Goal: Transaction & Acquisition: Book appointment/travel/reservation

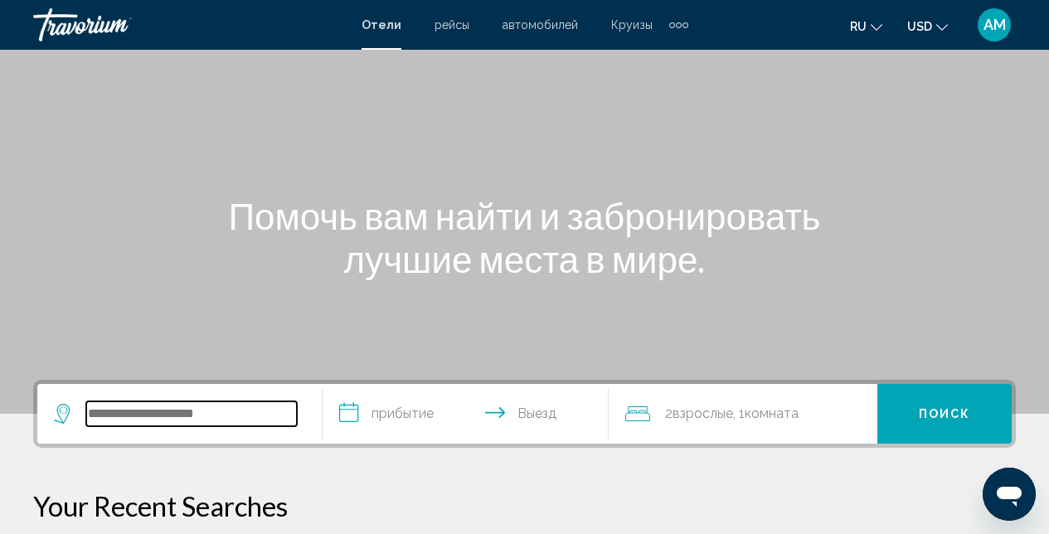
click at [124, 410] on input "Search widget" at bounding box center [191, 413] width 211 height 25
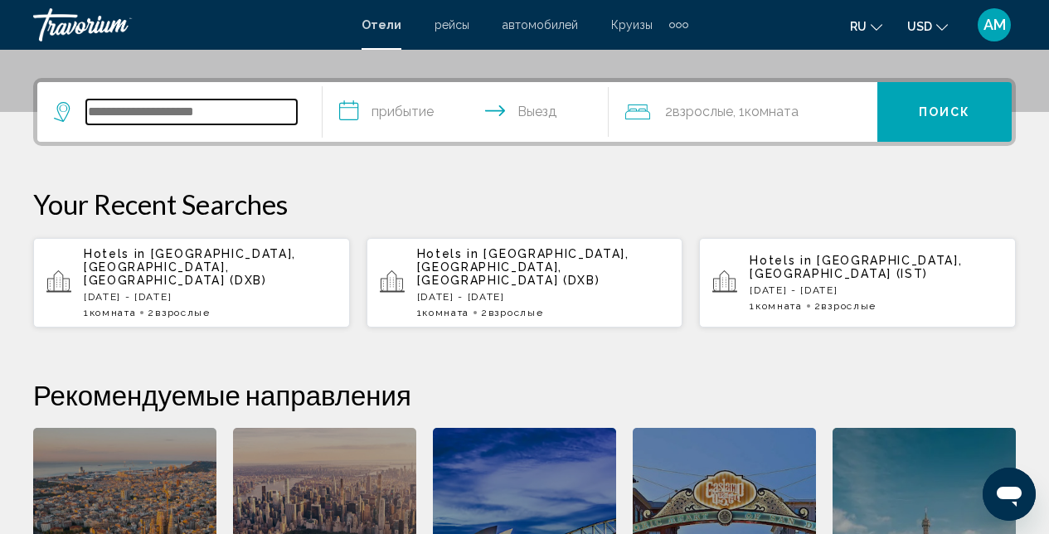
scroll to position [410, 0]
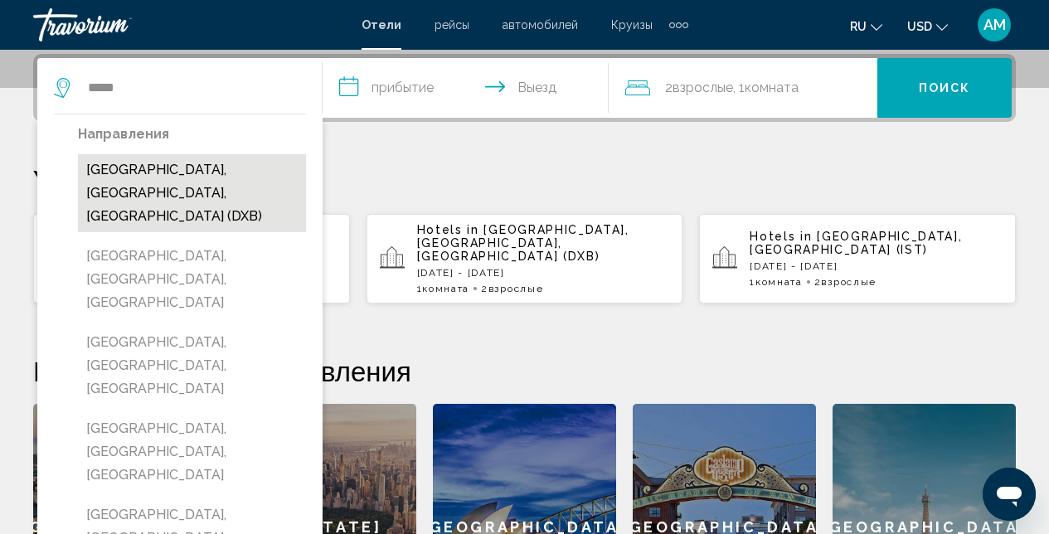
click at [180, 182] on button "[GEOGRAPHIC_DATA], [GEOGRAPHIC_DATA], [GEOGRAPHIC_DATA] (DXB)" at bounding box center [192, 193] width 228 height 78
type input "**********"
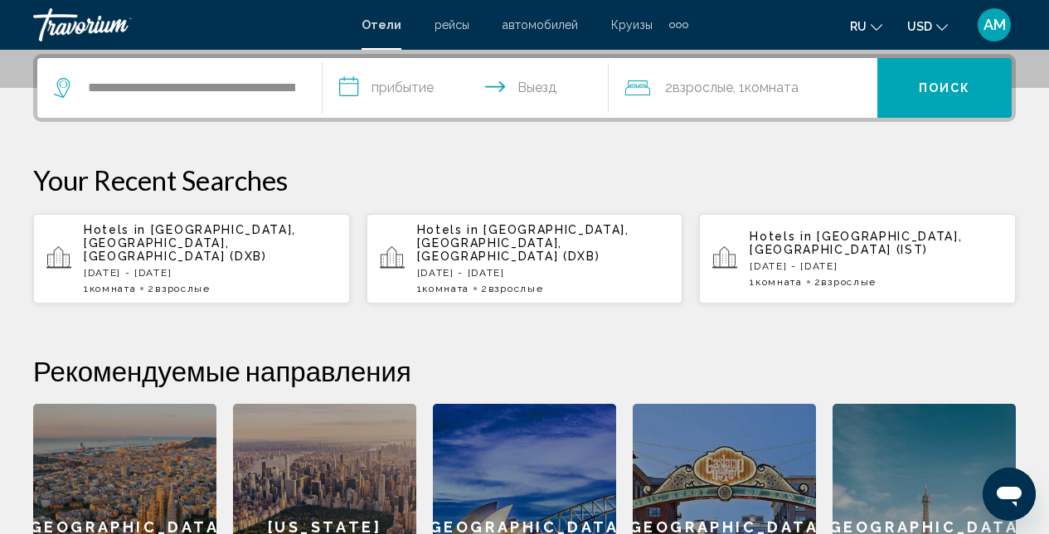
click at [457, 87] on input "**********" at bounding box center [469, 90] width 292 height 65
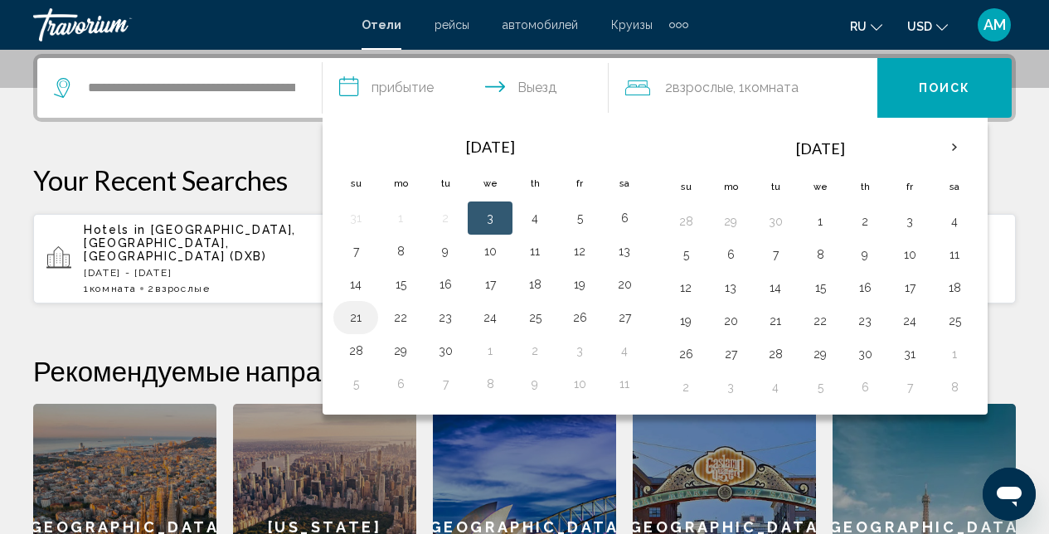
click at [357, 309] on button "21" at bounding box center [355, 317] width 27 height 23
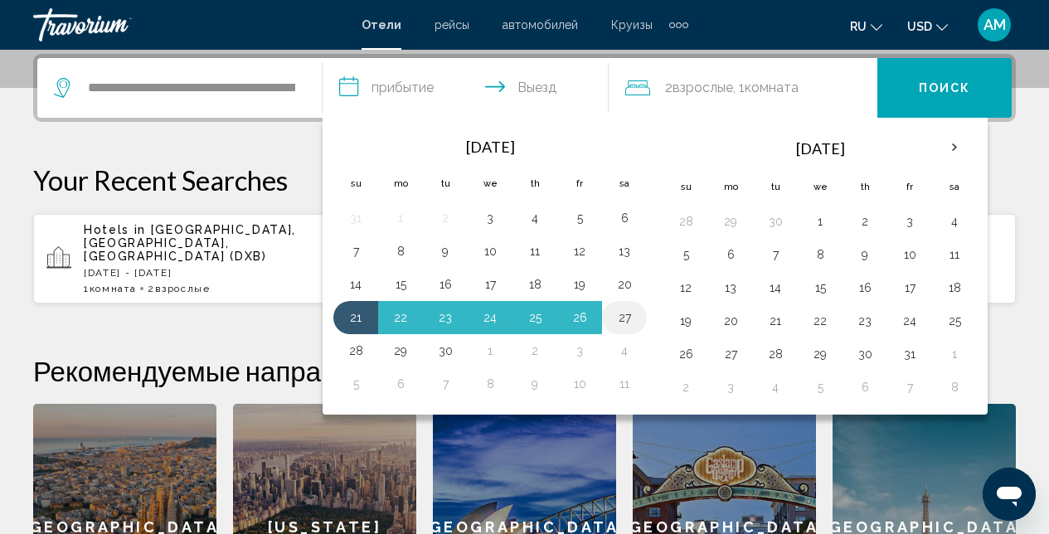
click at [628, 315] on button "27" at bounding box center [624, 317] width 27 height 23
type input "**********"
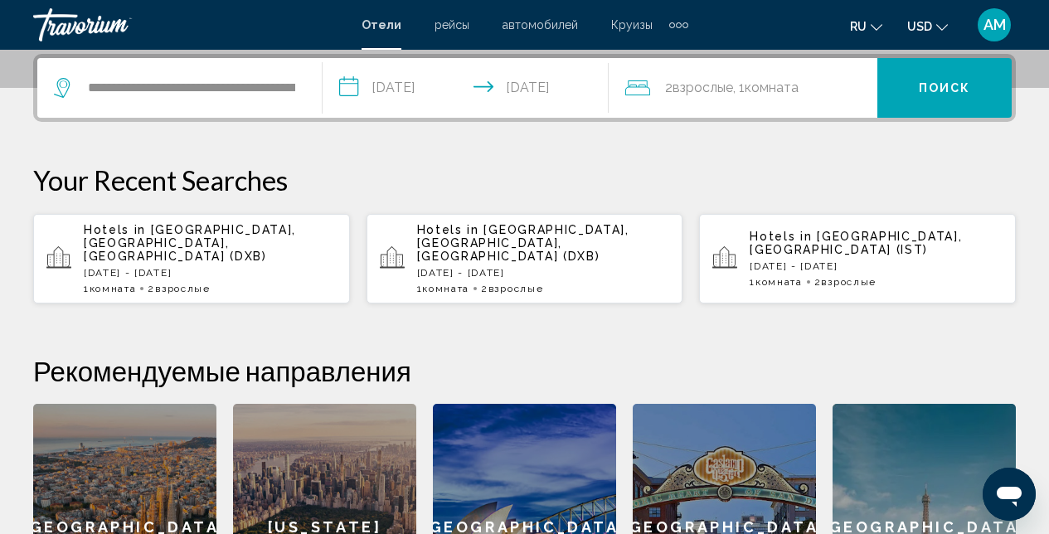
click at [934, 106] on button "Поиск" at bounding box center [944, 88] width 134 height 60
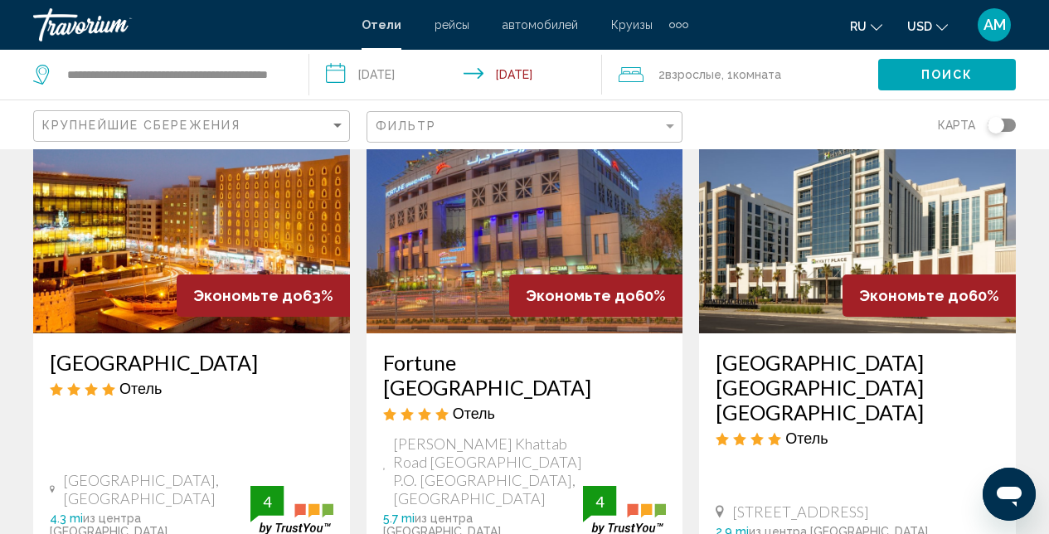
scroll to position [861, 0]
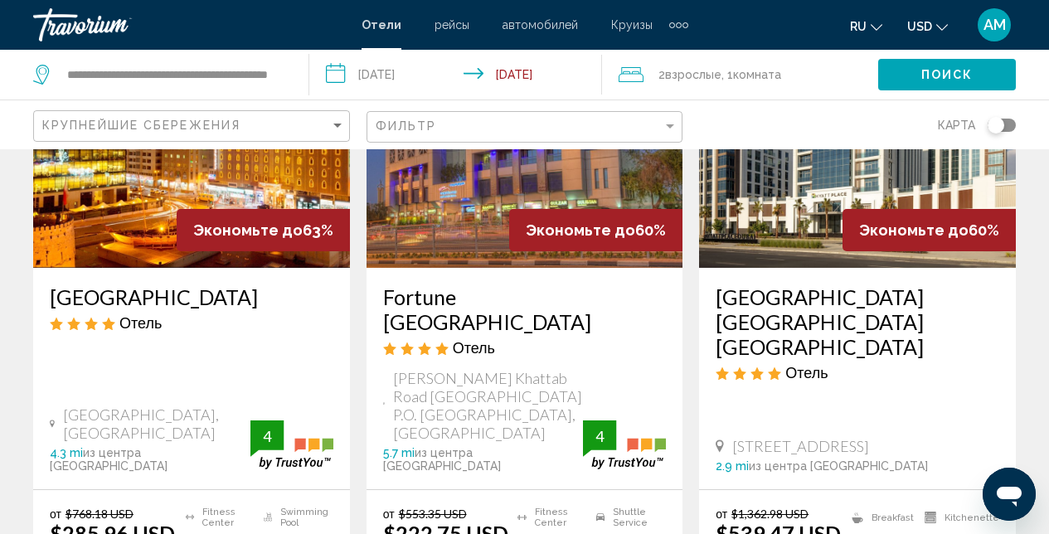
click at [798, 208] on img "Main content" at bounding box center [857, 134] width 317 height 265
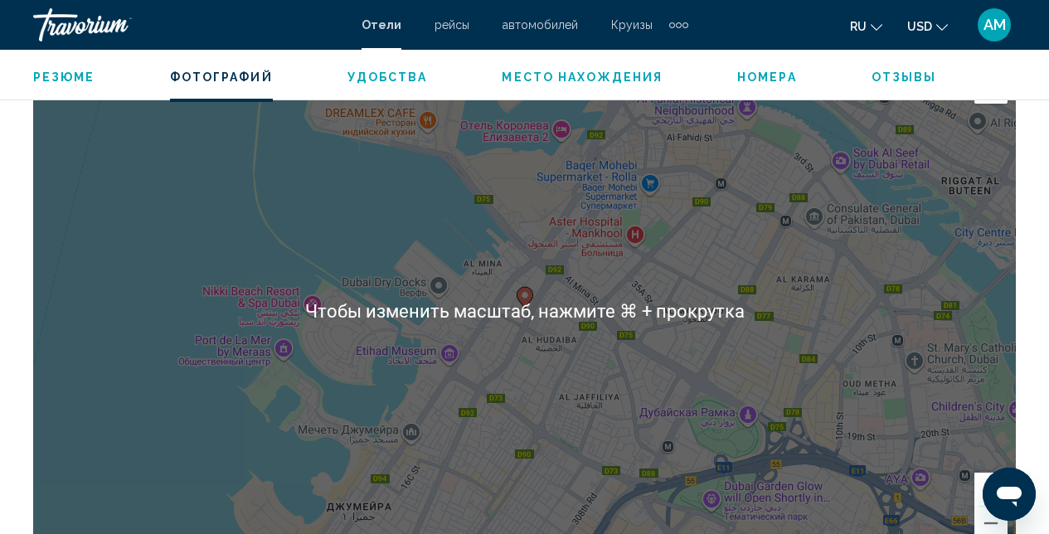
scroll to position [1342, 0]
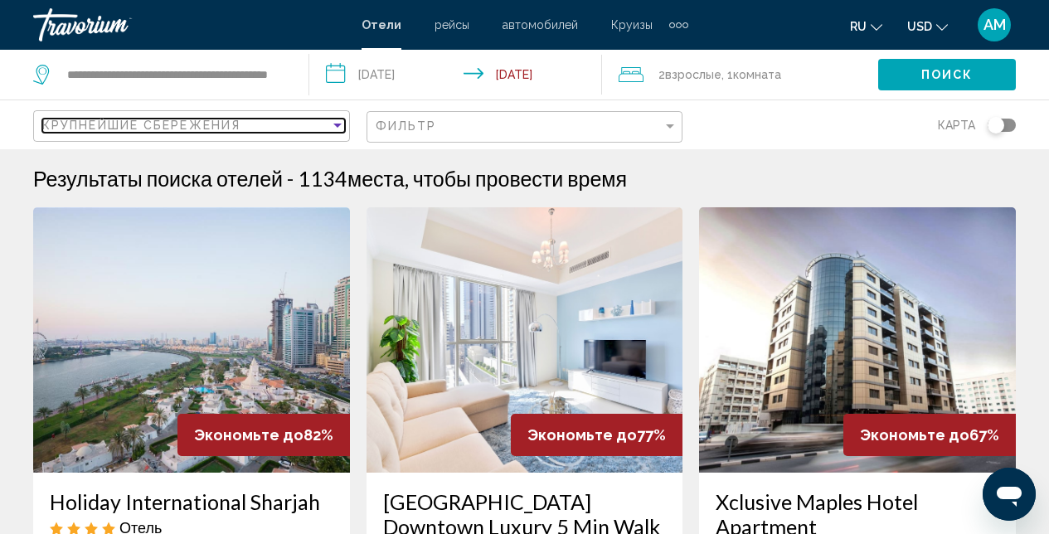
click at [337, 122] on div "Sort by" at bounding box center [337, 125] width 15 height 13
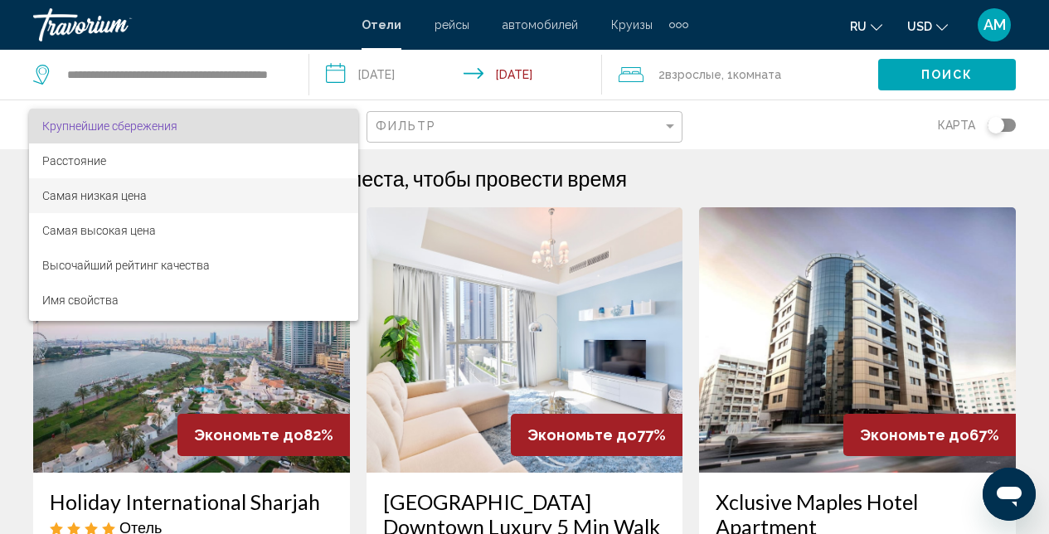
click at [189, 194] on span "Самая низкая цена" at bounding box center [193, 195] width 303 height 35
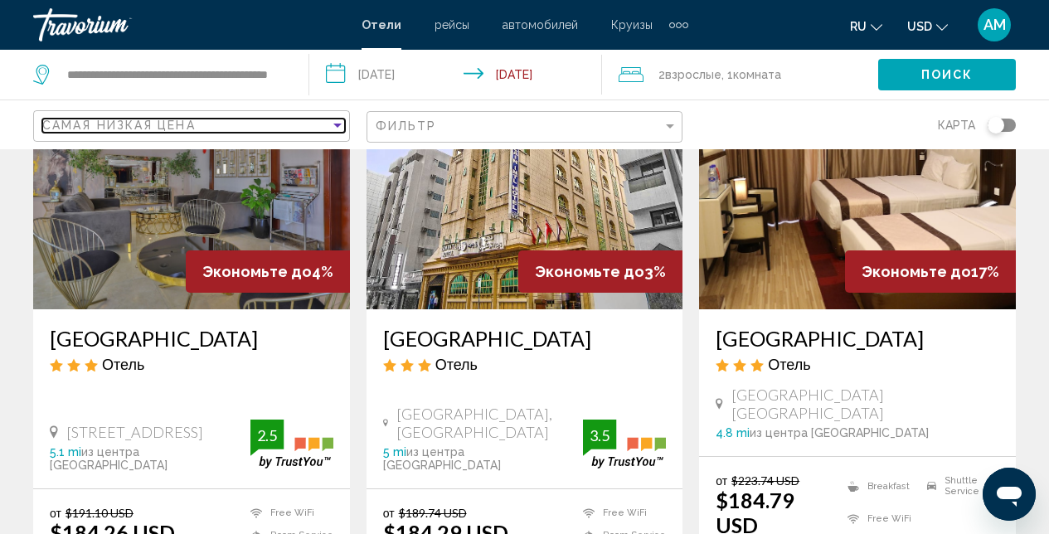
scroll to position [742, 0]
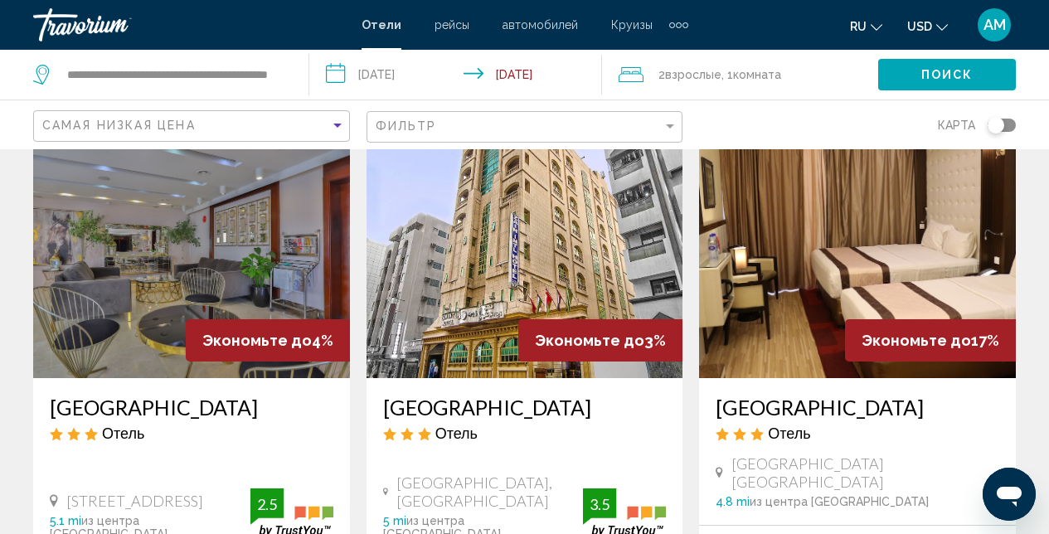
click at [452, 251] on img "Main content" at bounding box center [524, 245] width 317 height 265
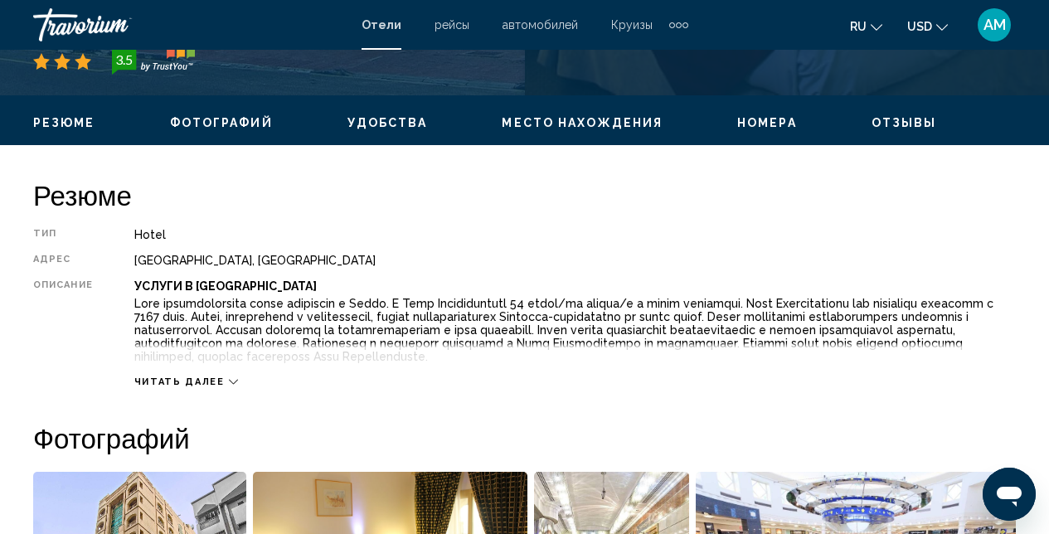
scroll to position [176, 0]
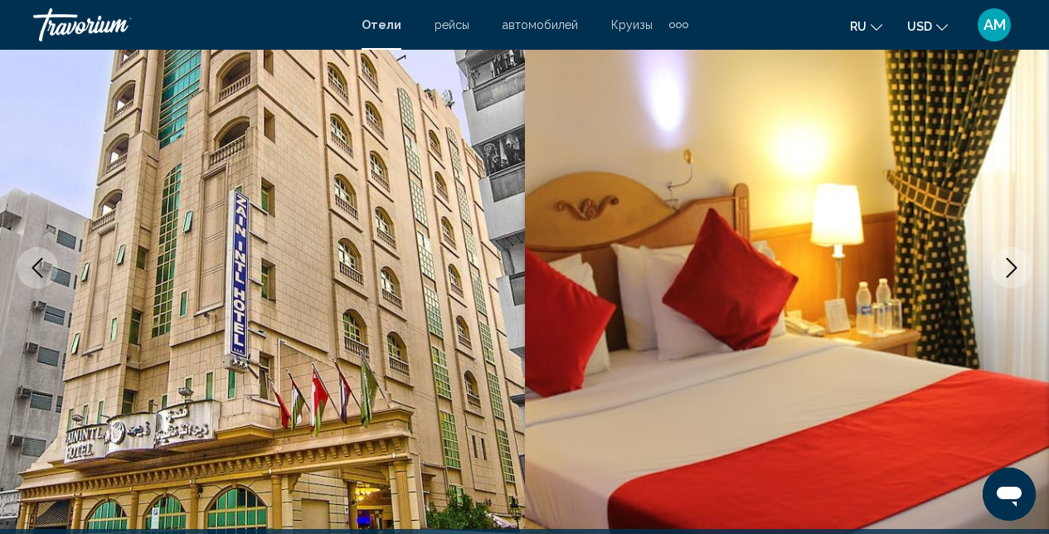
click at [1003, 267] on icon "Next image" at bounding box center [1012, 268] width 20 height 20
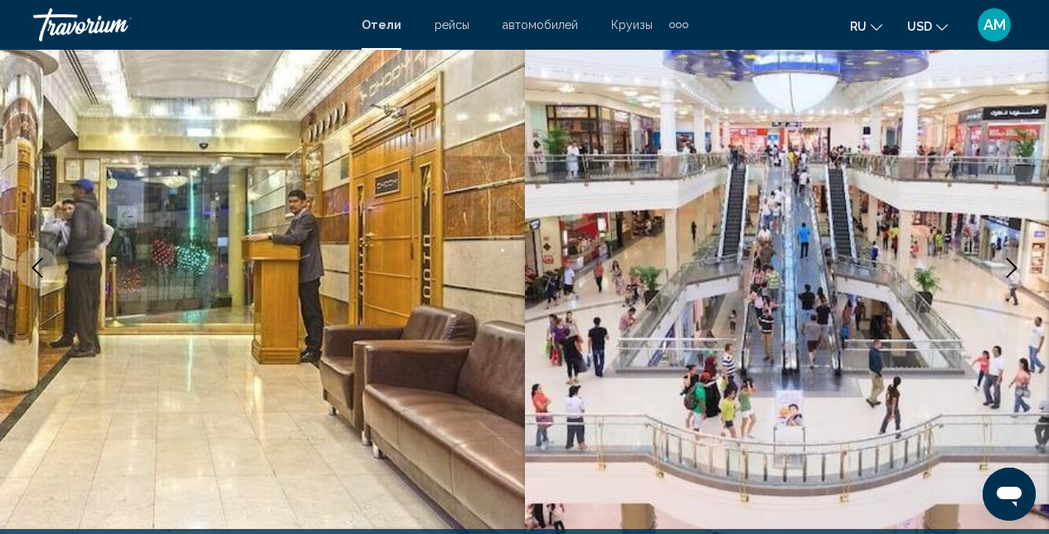
click at [1003, 267] on icon "Next image" at bounding box center [1012, 268] width 20 height 20
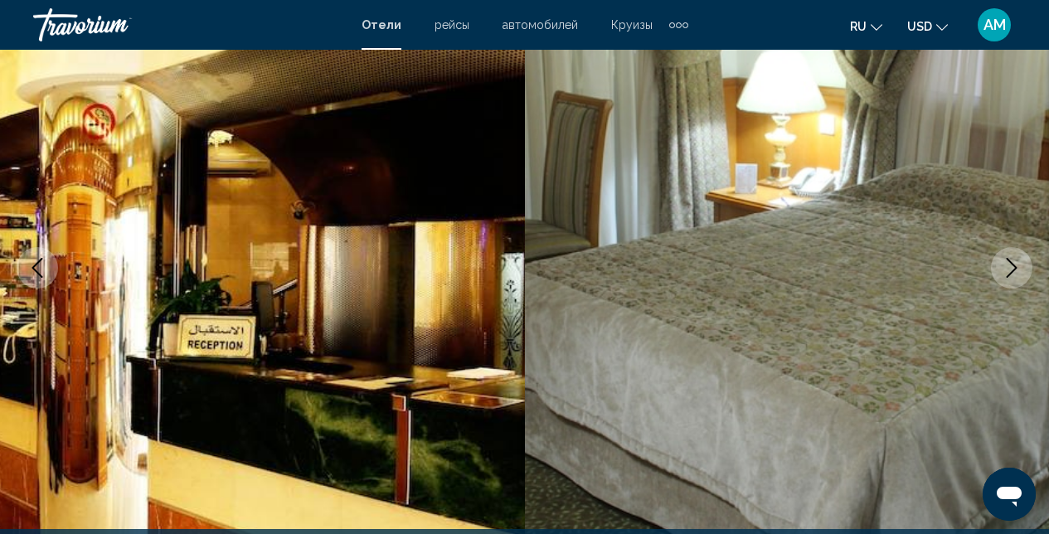
click at [1003, 267] on icon "Next image" at bounding box center [1012, 268] width 20 height 20
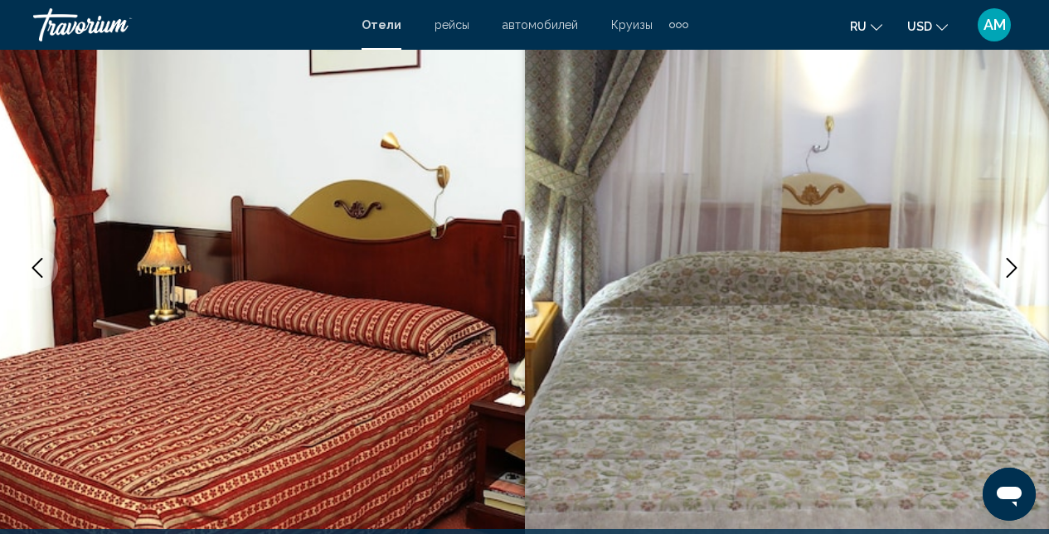
click at [1003, 267] on icon "Next image" at bounding box center [1012, 268] width 20 height 20
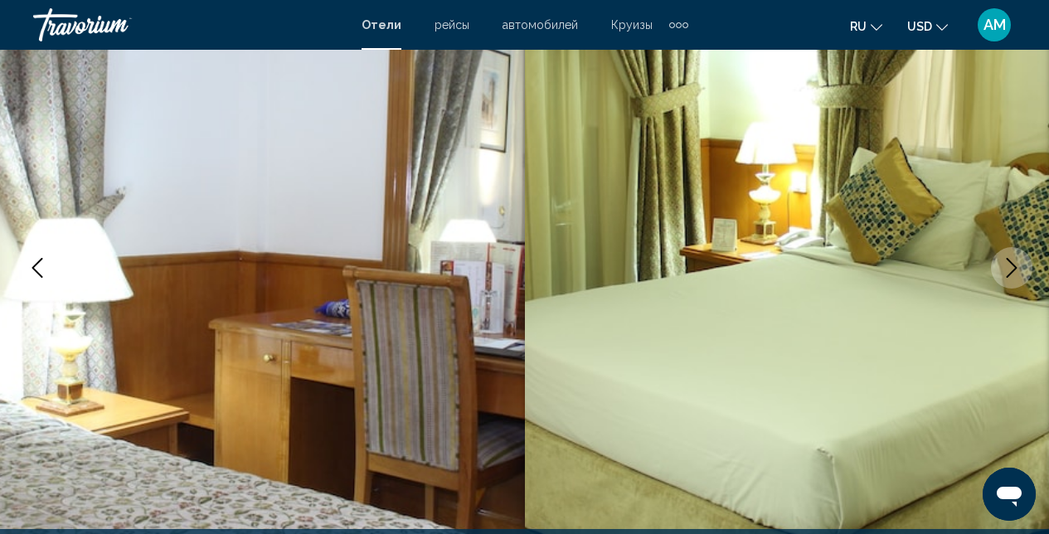
click at [1003, 267] on icon "Next image" at bounding box center [1012, 268] width 20 height 20
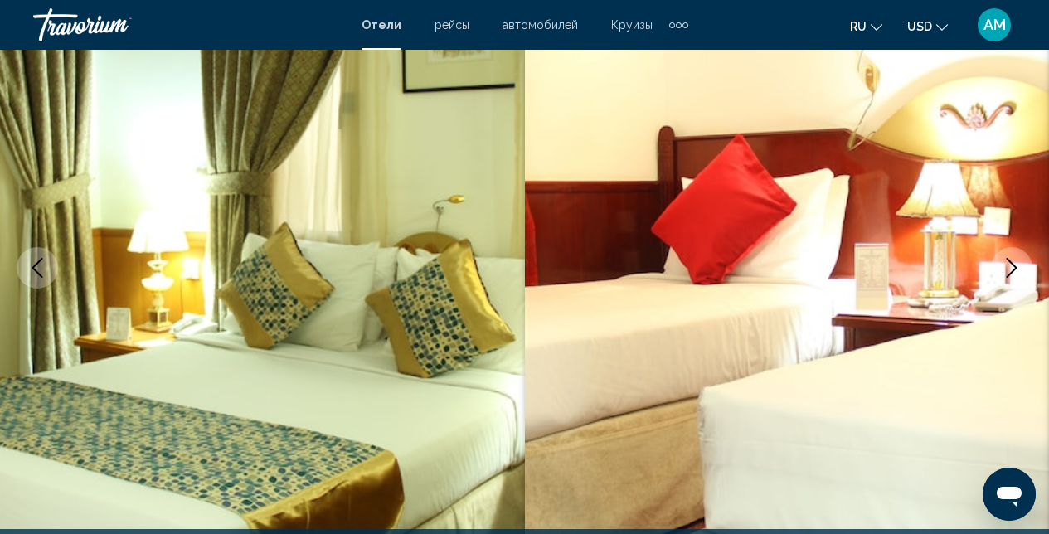
click at [1003, 267] on icon "Next image" at bounding box center [1012, 268] width 20 height 20
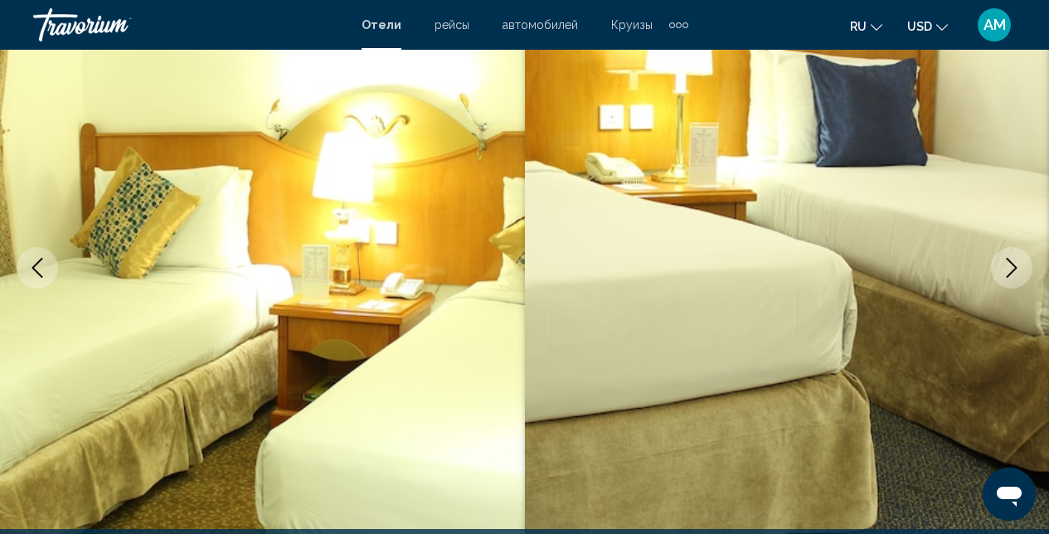
click at [1003, 267] on icon "Next image" at bounding box center [1012, 268] width 20 height 20
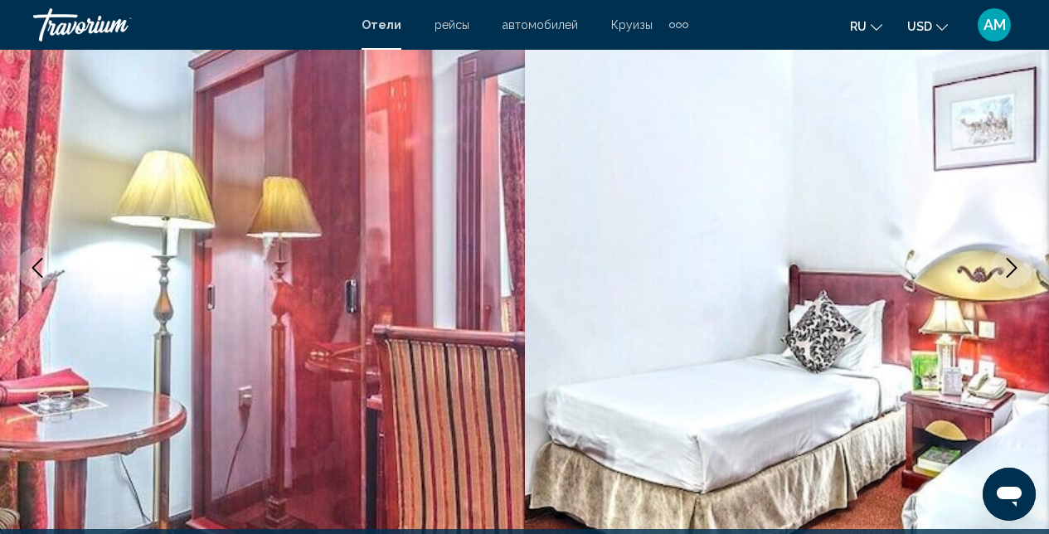
click at [1003, 266] on icon "Next image" at bounding box center [1012, 268] width 20 height 20
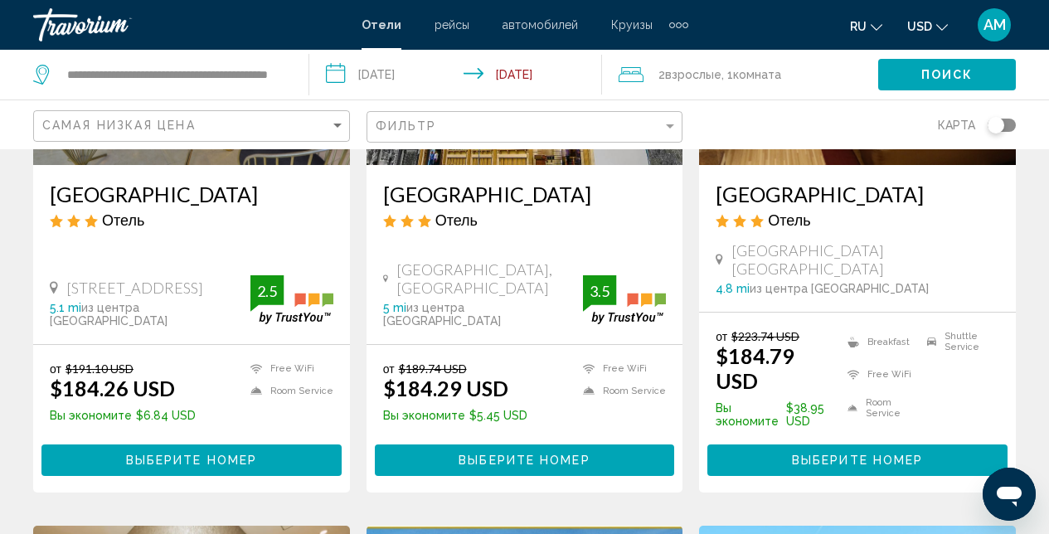
scroll to position [972, 0]
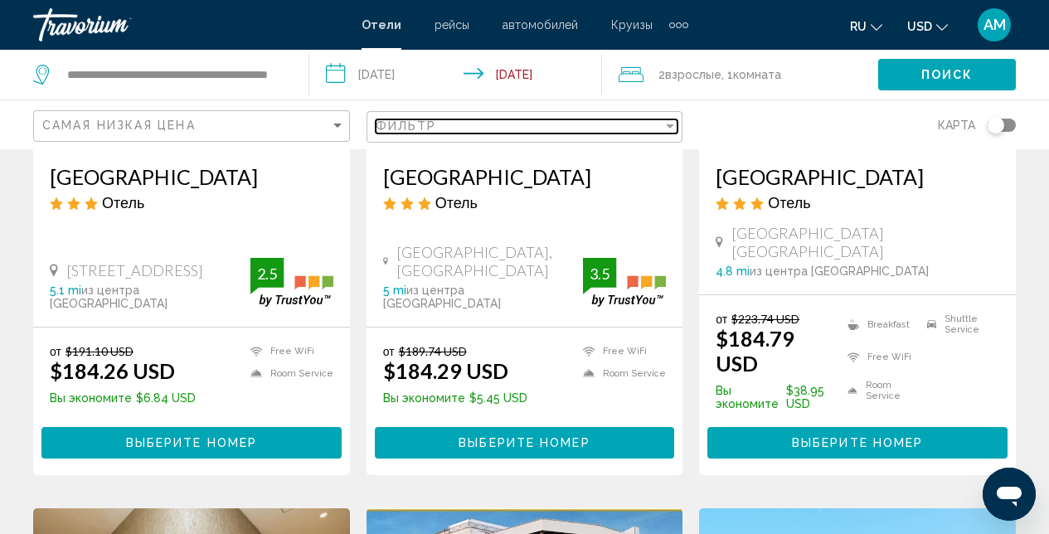
click at [672, 129] on div "Filter" at bounding box center [669, 125] width 15 height 13
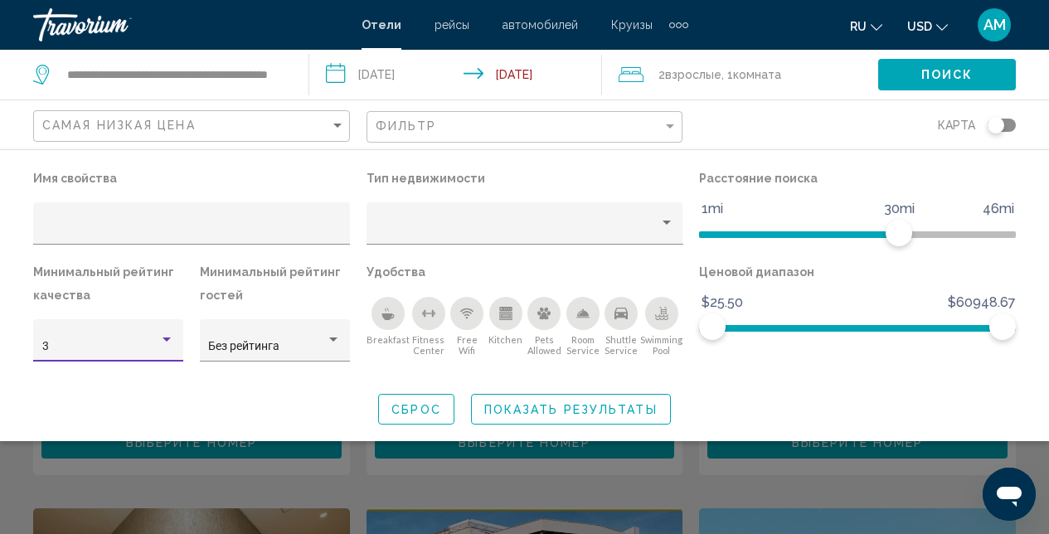
click at [170, 339] on div "Hotel Filters" at bounding box center [166, 339] width 8 height 4
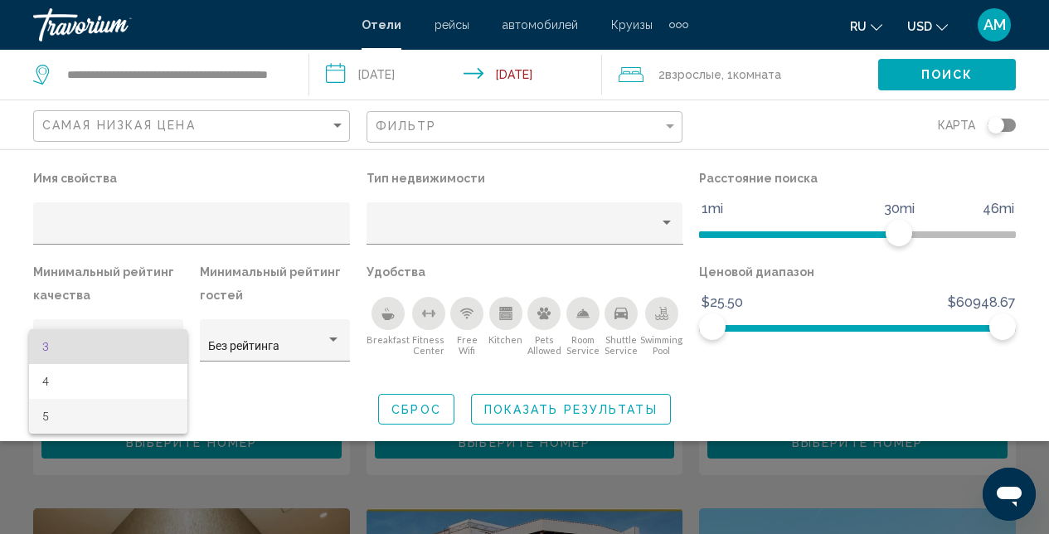
click at [84, 426] on span "5" at bounding box center [108, 416] width 133 height 35
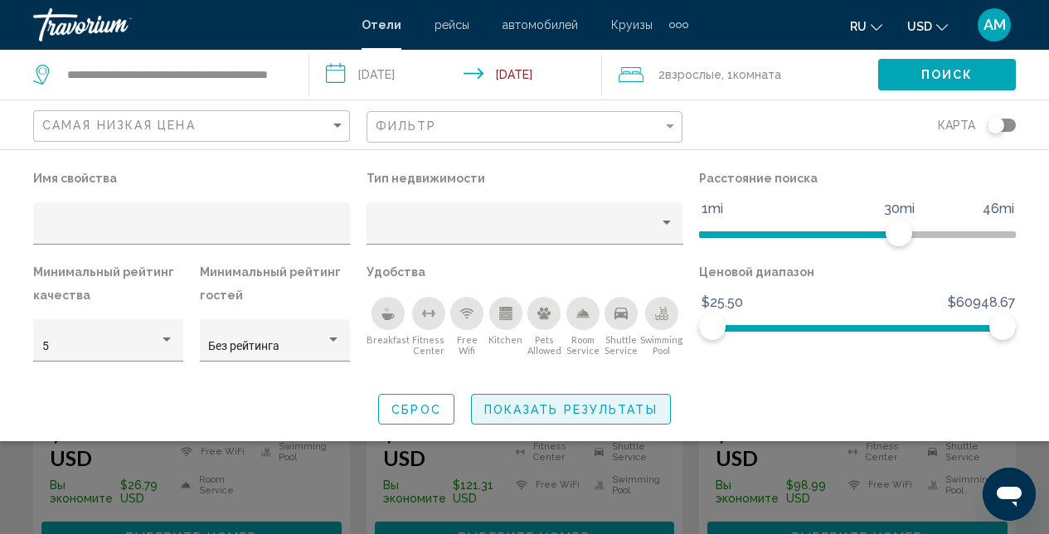
click at [575, 413] on span "Показать результаты" at bounding box center [570, 409] width 173 height 13
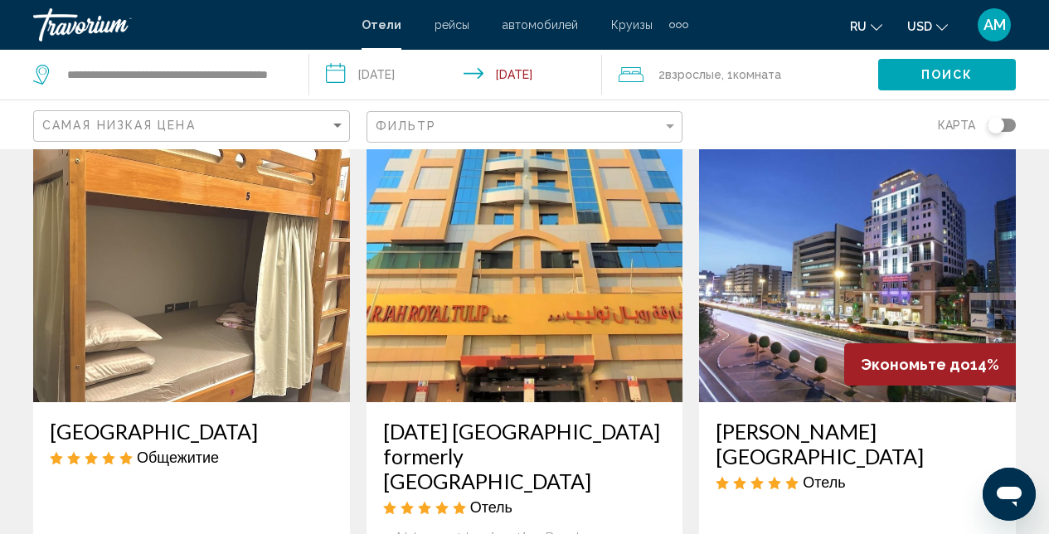
scroll to position [139, 0]
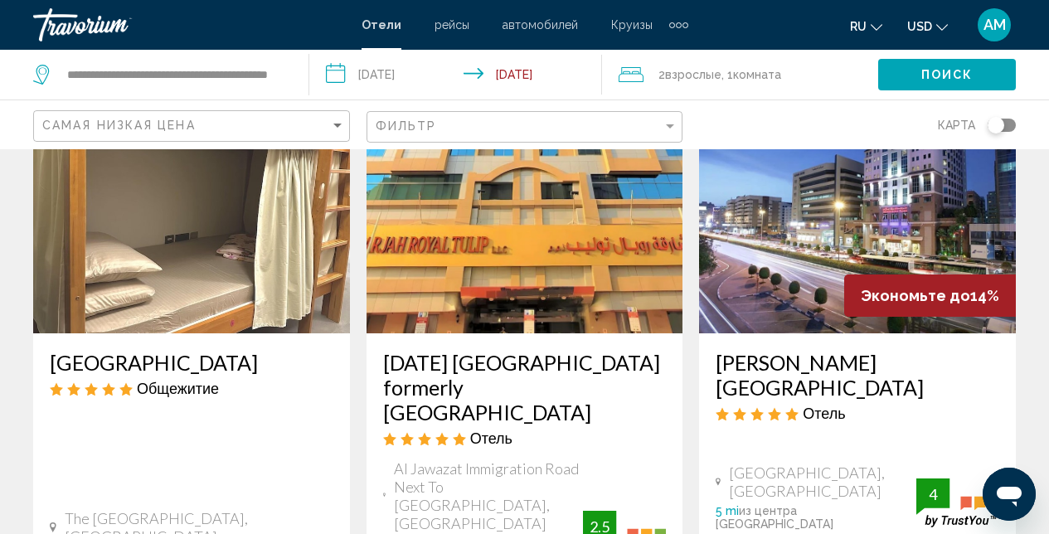
click at [819, 250] on img "Main content" at bounding box center [857, 200] width 317 height 265
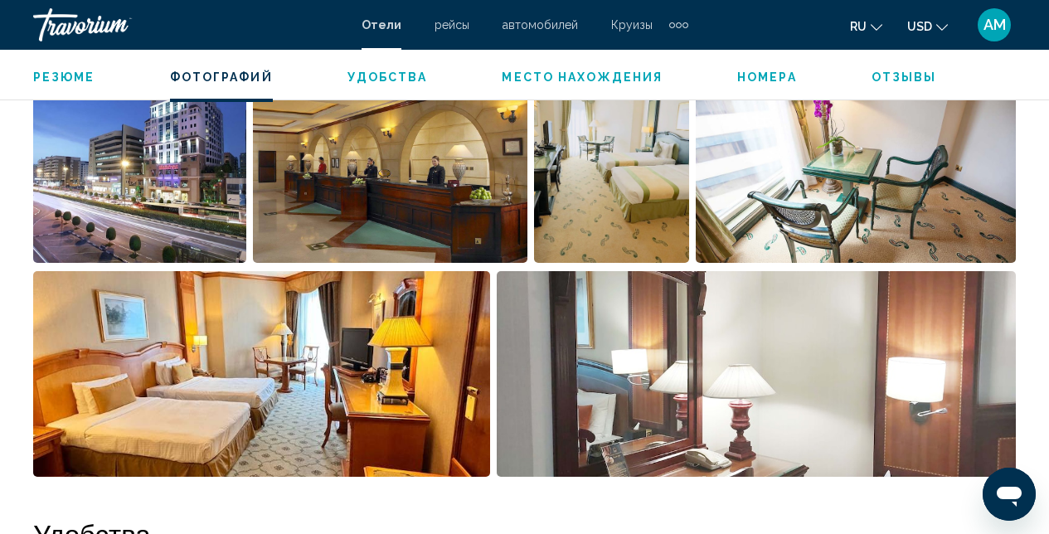
scroll to position [1231, 0]
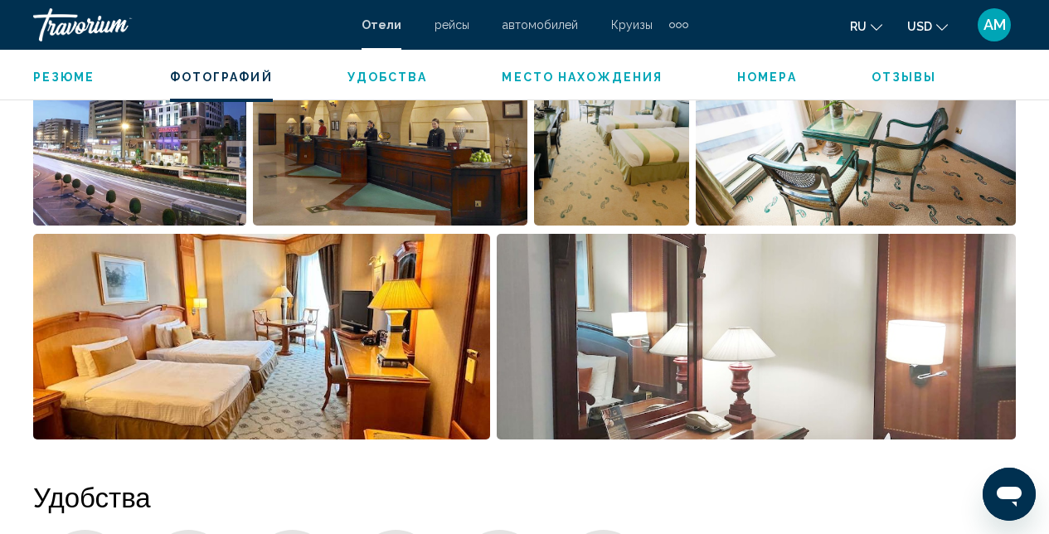
click at [517, 164] on img "Open full-screen image slider" at bounding box center [390, 123] width 275 height 206
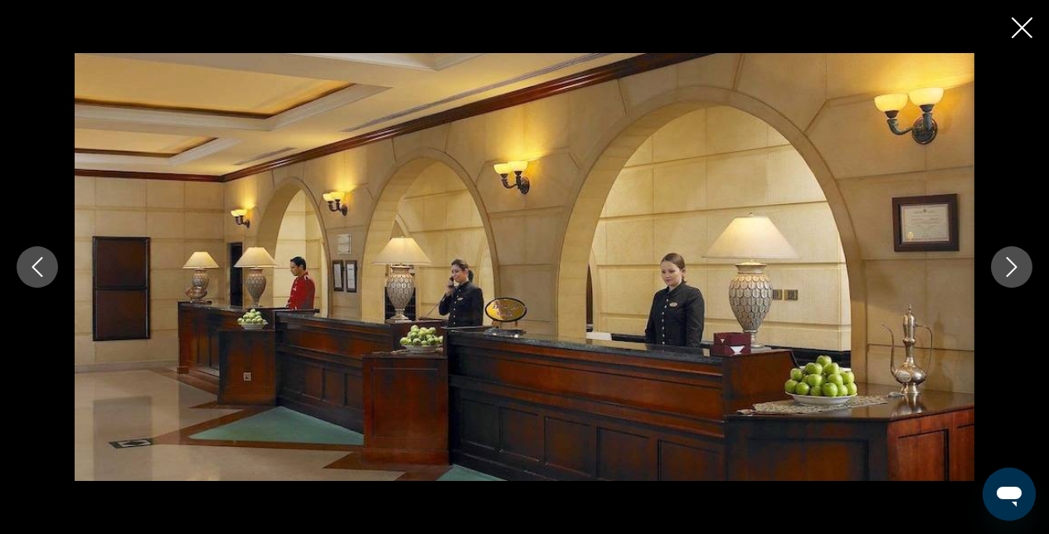
click at [1013, 273] on icon "Next image" at bounding box center [1012, 267] width 20 height 20
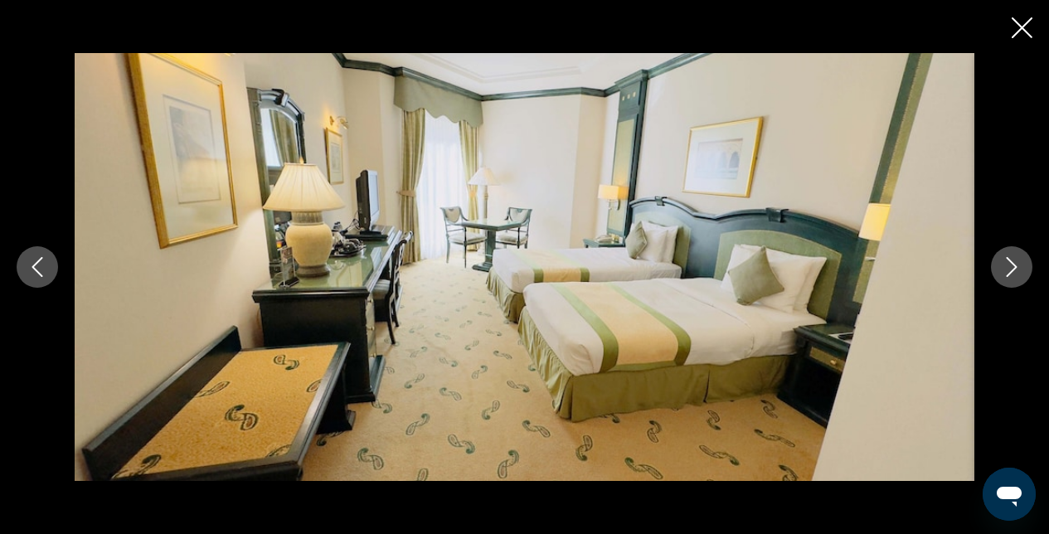
click at [1012, 273] on icon "Next image" at bounding box center [1012, 267] width 20 height 20
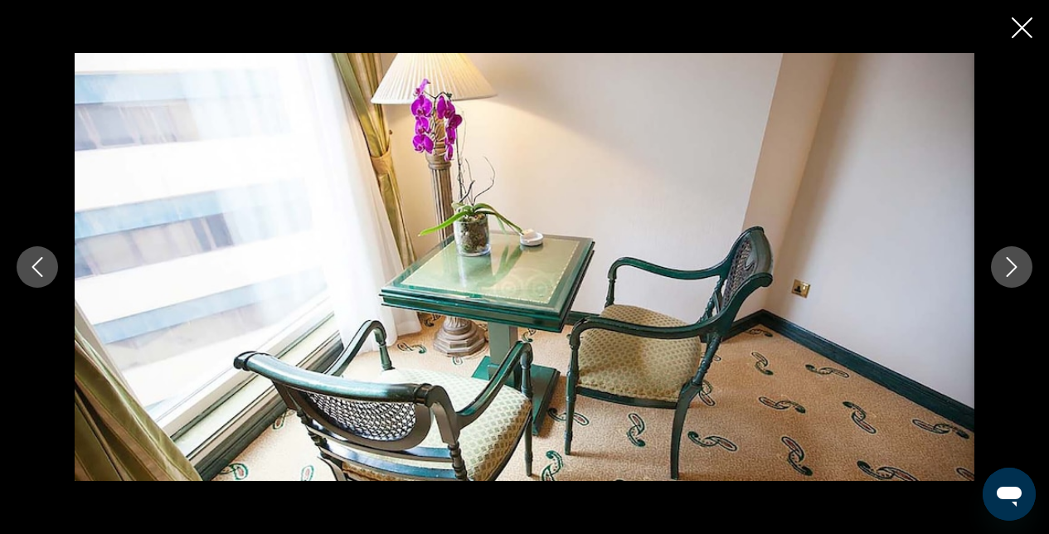
click at [1012, 273] on icon "Next image" at bounding box center [1012, 267] width 20 height 20
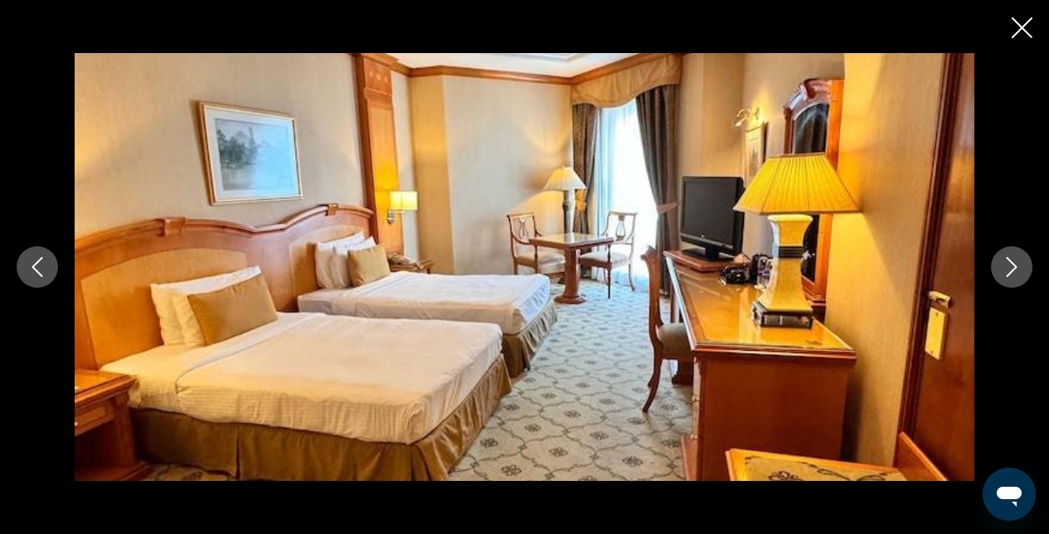
click at [1012, 273] on icon "Next image" at bounding box center [1012, 267] width 20 height 20
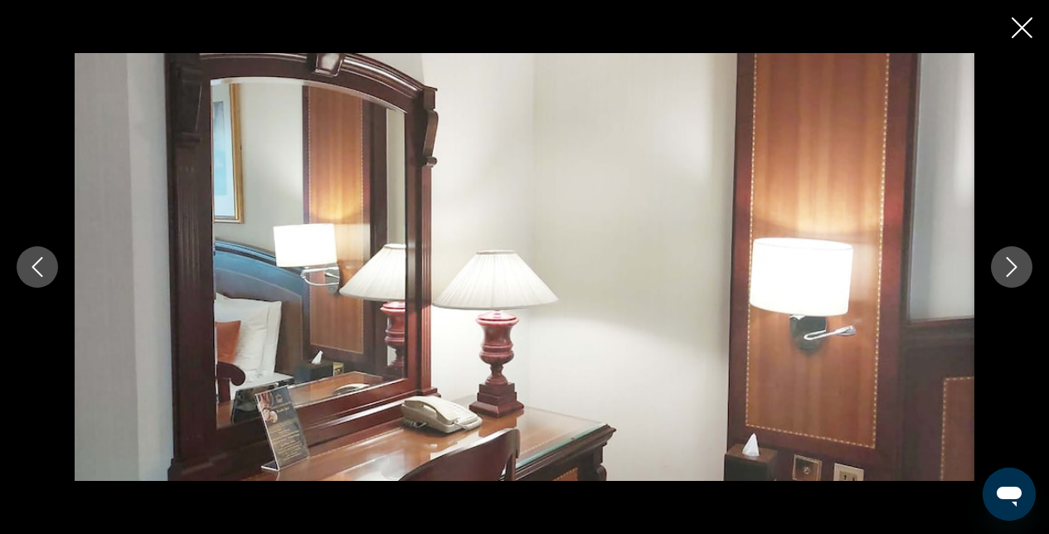
click at [1012, 273] on icon "Next image" at bounding box center [1012, 267] width 20 height 20
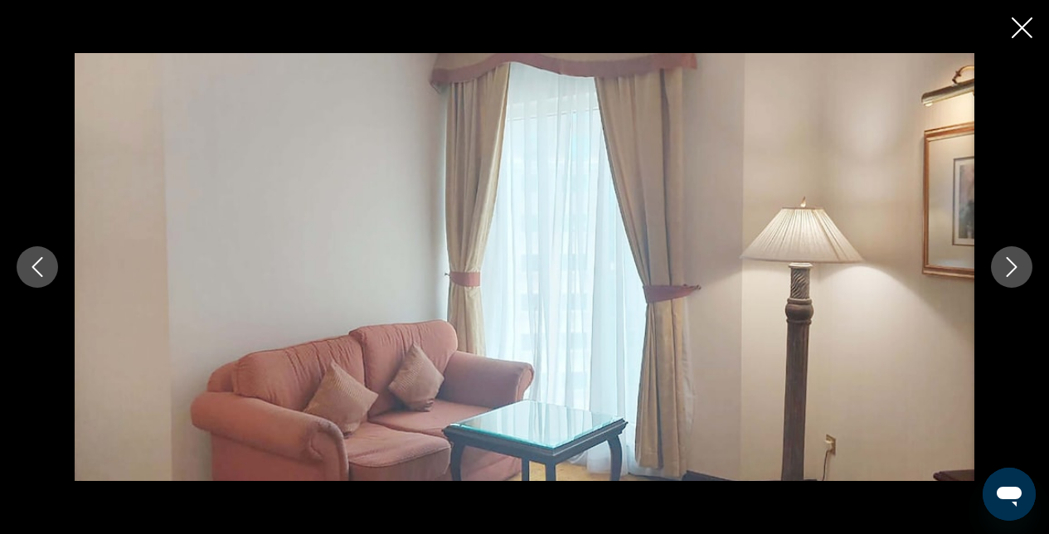
click at [1029, 40] on button "Close slideshow" at bounding box center [1021, 30] width 21 height 26
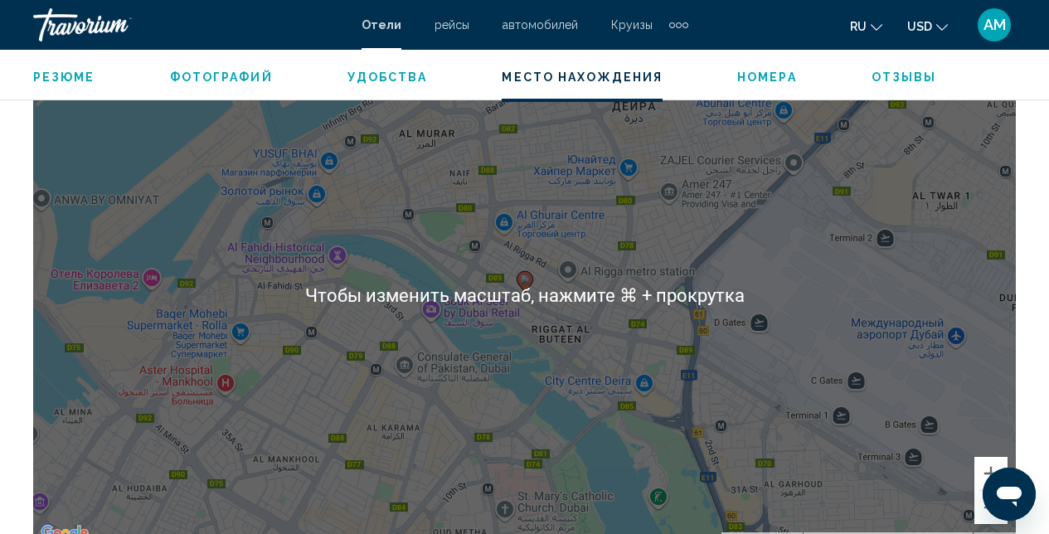
scroll to position [1789, 0]
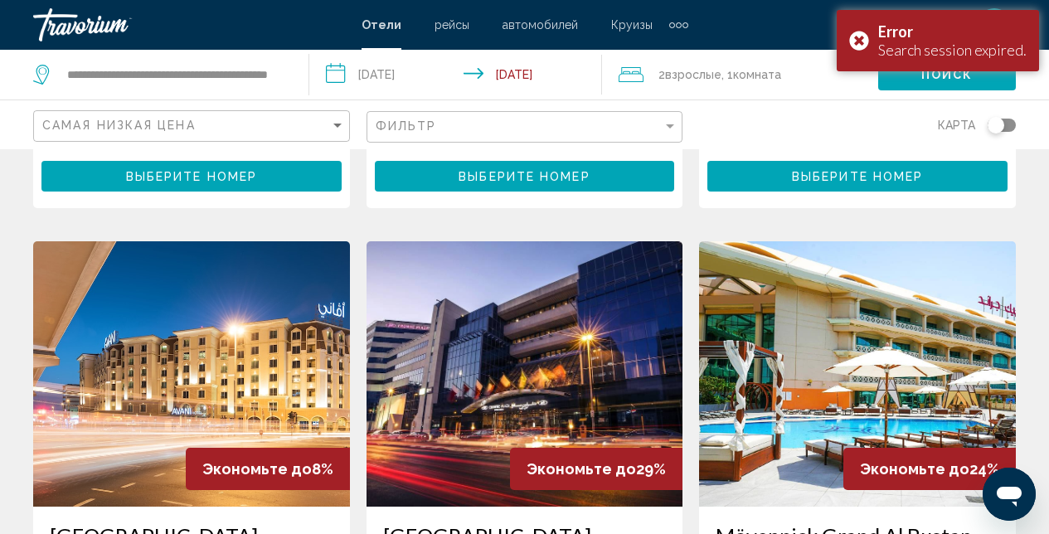
scroll to position [581, 0]
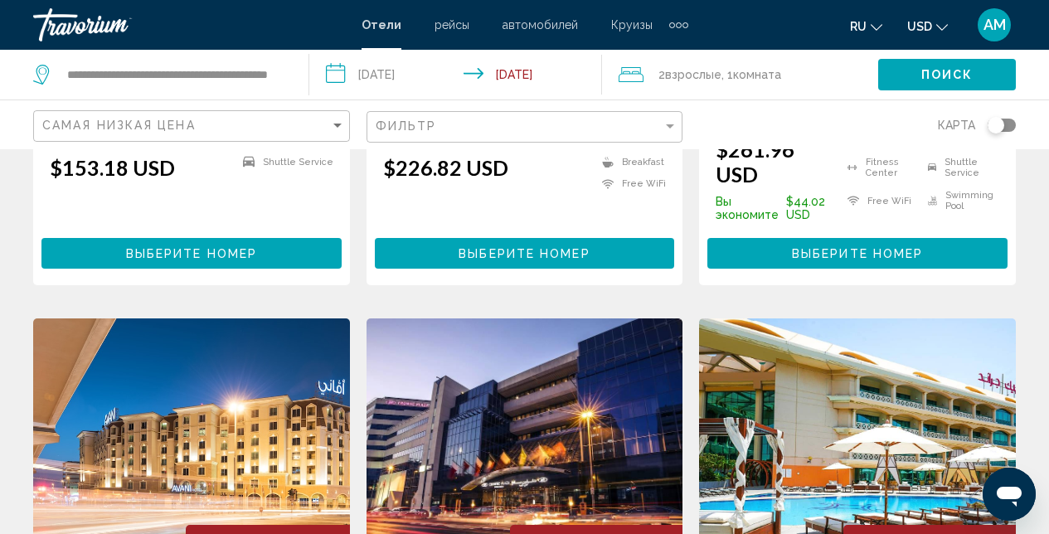
click at [677, 26] on div "Extra navigation items" at bounding box center [679, 25] width 6 height 6
click at [648, 55] on span "деятельность" at bounding box center [637, 55] width 75 height 13
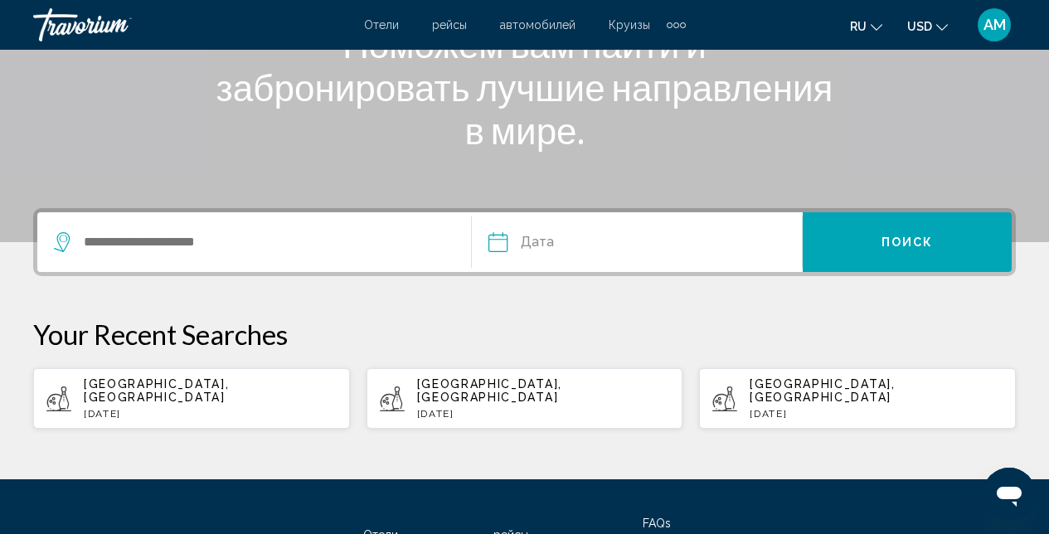
click at [296, 269] on div "Search widget" at bounding box center [262, 242] width 417 height 60
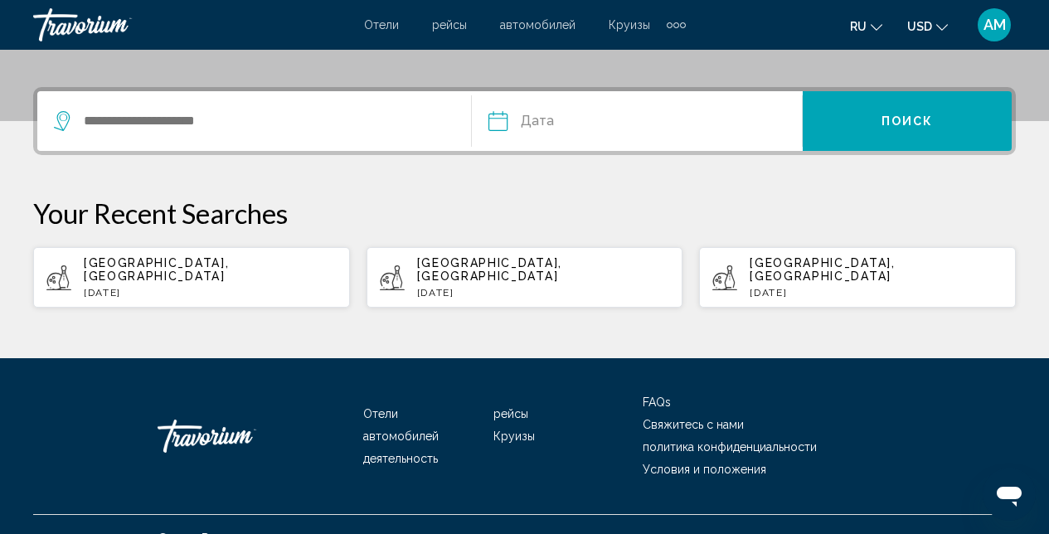
scroll to position [390, 0]
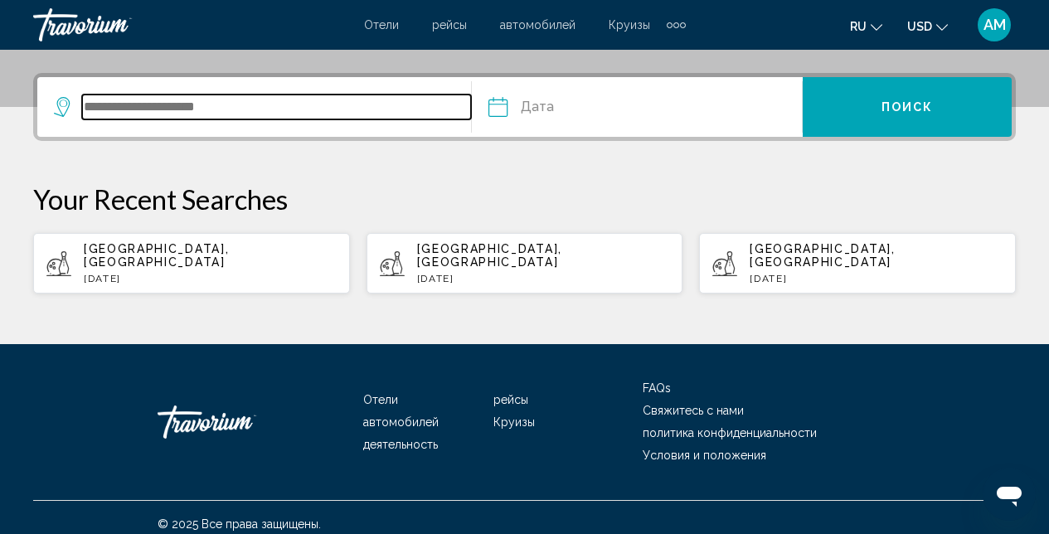
click at [256, 101] on input "Search widget" at bounding box center [276, 107] width 389 height 25
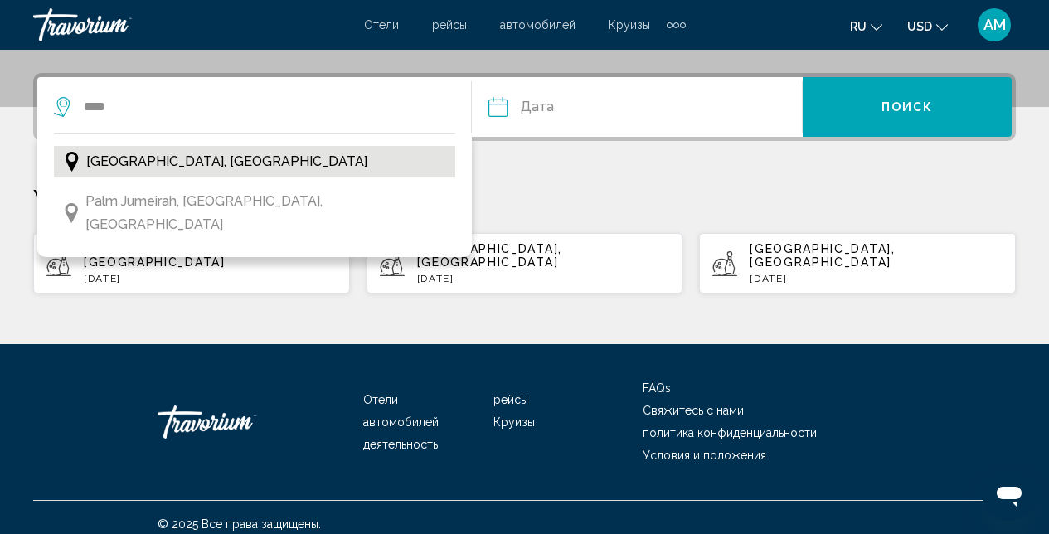
click at [169, 163] on span "[GEOGRAPHIC_DATA], [GEOGRAPHIC_DATA]" at bounding box center [226, 161] width 281 height 23
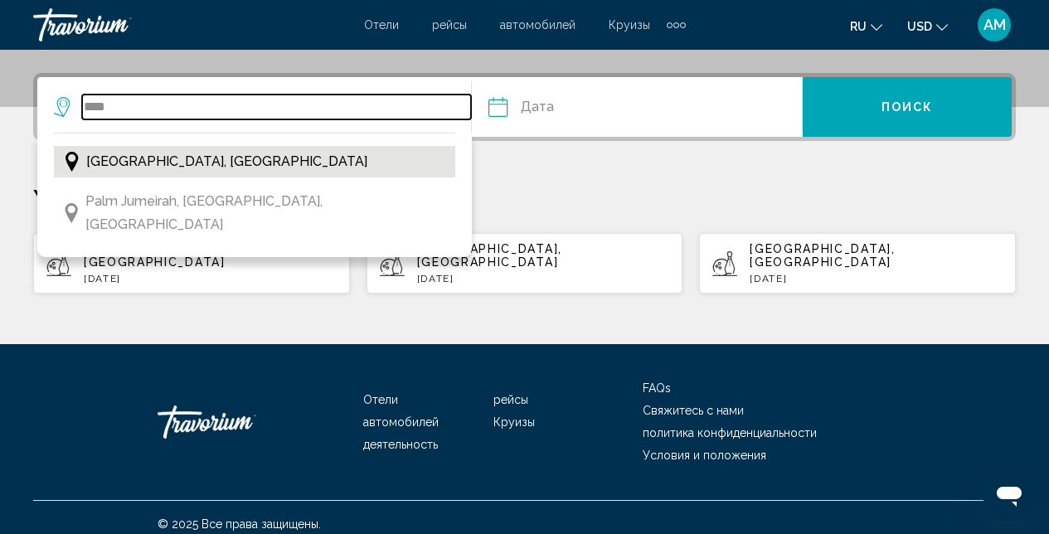
type input "**********"
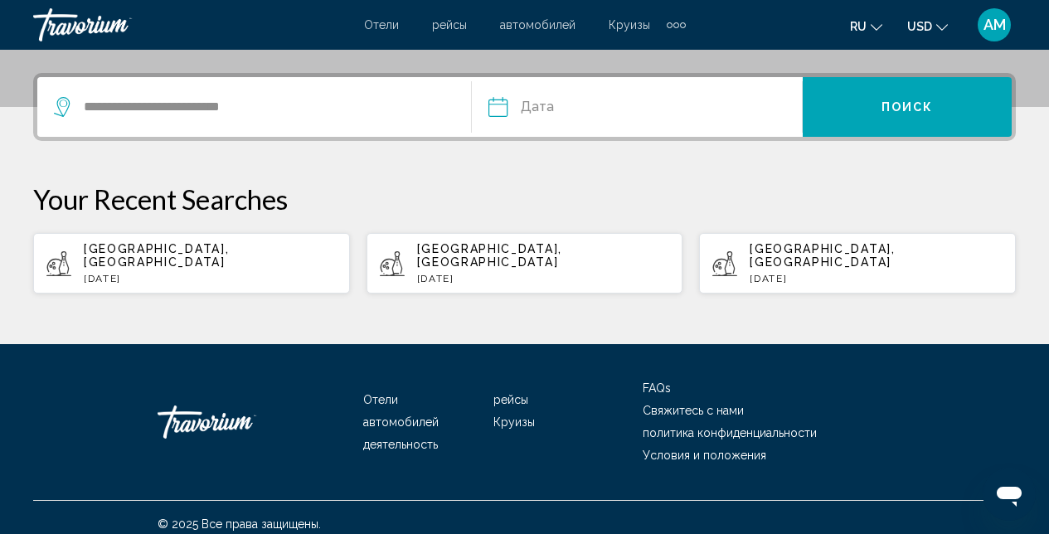
click at [684, 100] on button "Дата Sep *** *** *** *** *** *** *** *** *** *** *** *** 2025 **** **** **** **…" at bounding box center [644, 107] width 313 height 60
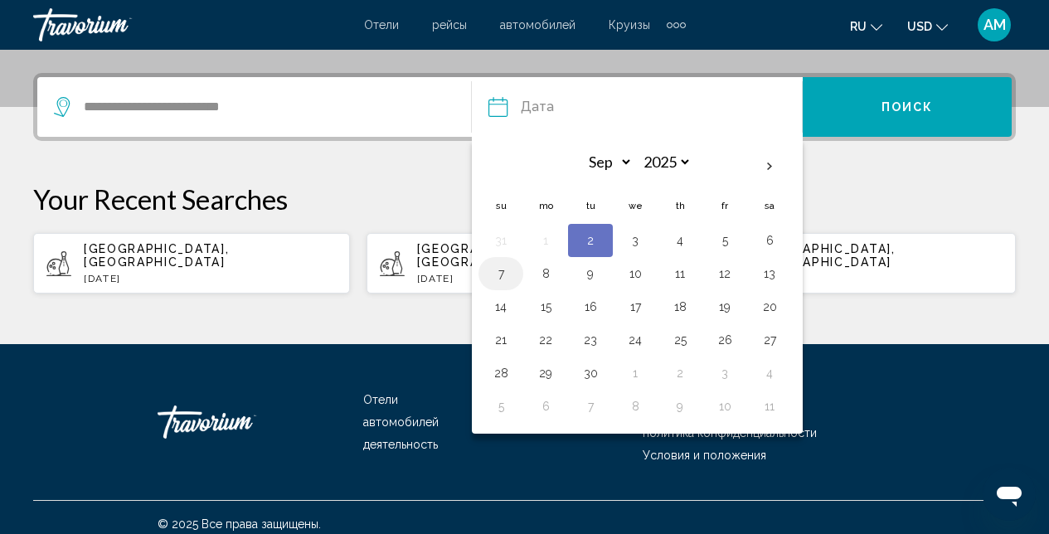
click at [504, 279] on button "7" at bounding box center [500, 273] width 27 height 23
type input "**********"
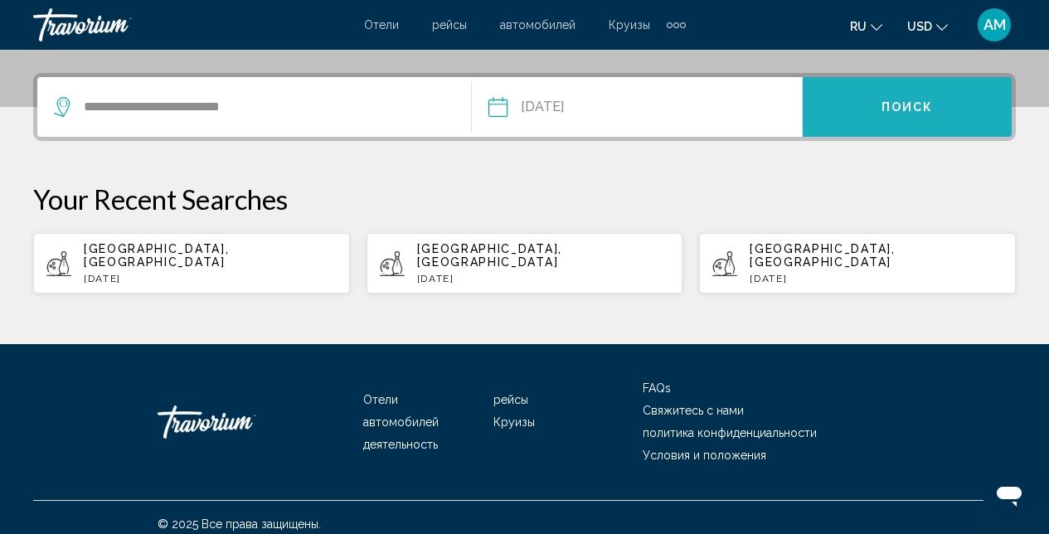
click at [932, 114] on button "Поиск" at bounding box center [907, 107] width 209 height 60
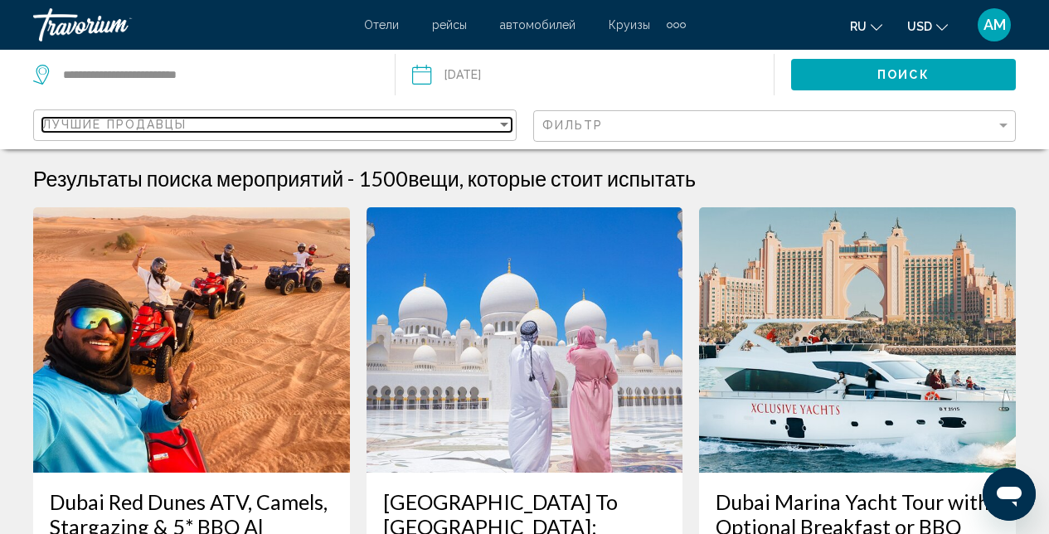
click at [508, 125] on div "Sort by" at bounding box center [504, 124] width 15 height 13
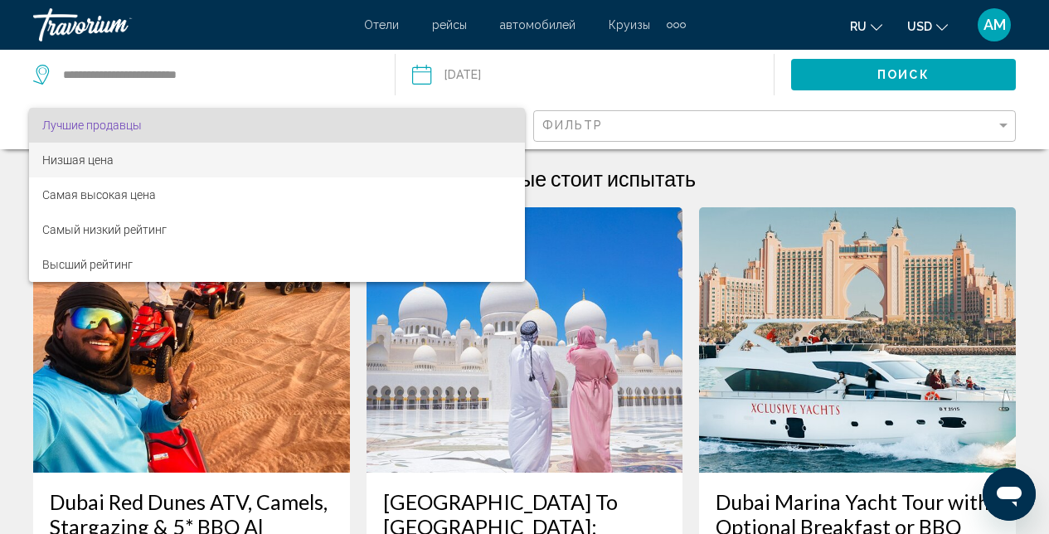
click at [150, 162] on span "Низшая цена" at bounding box center [276, 160] width 469 height 35
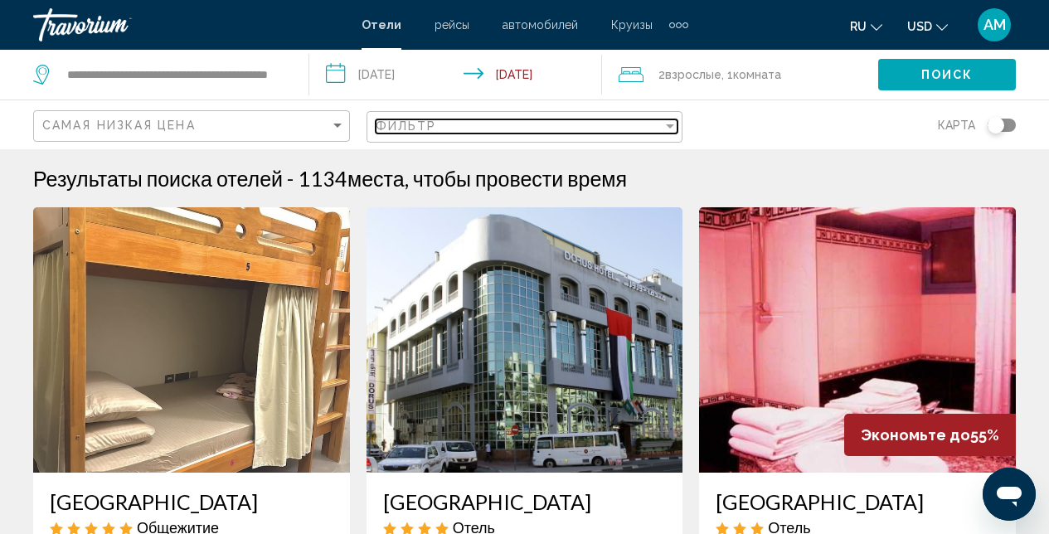
click at [670, 125] on div "Filter" at bounding box center [670, 126] width 8 height 4
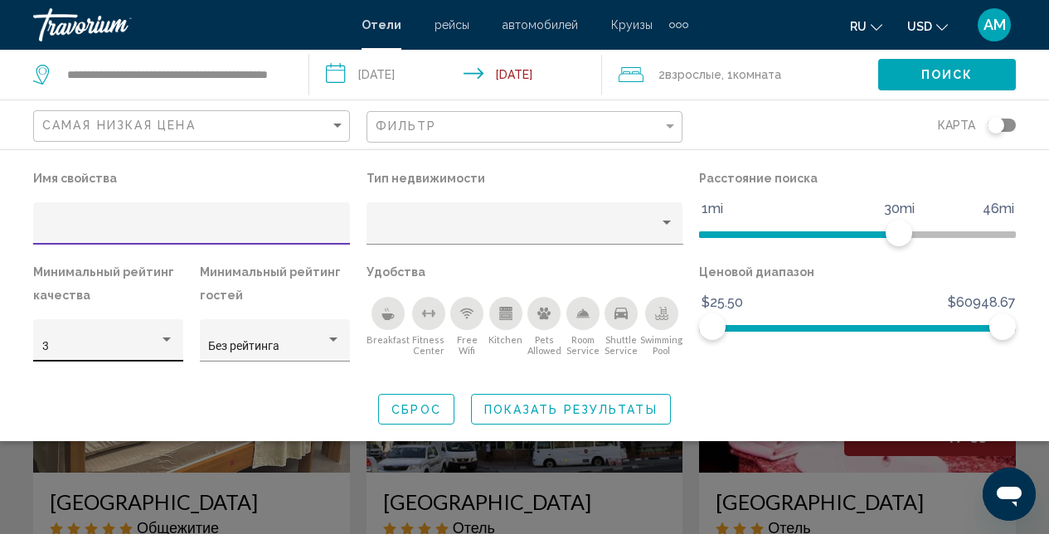
click at [173, 342] on div "Hotel Filters" at bounding box center [166, 339] width 15 height 13
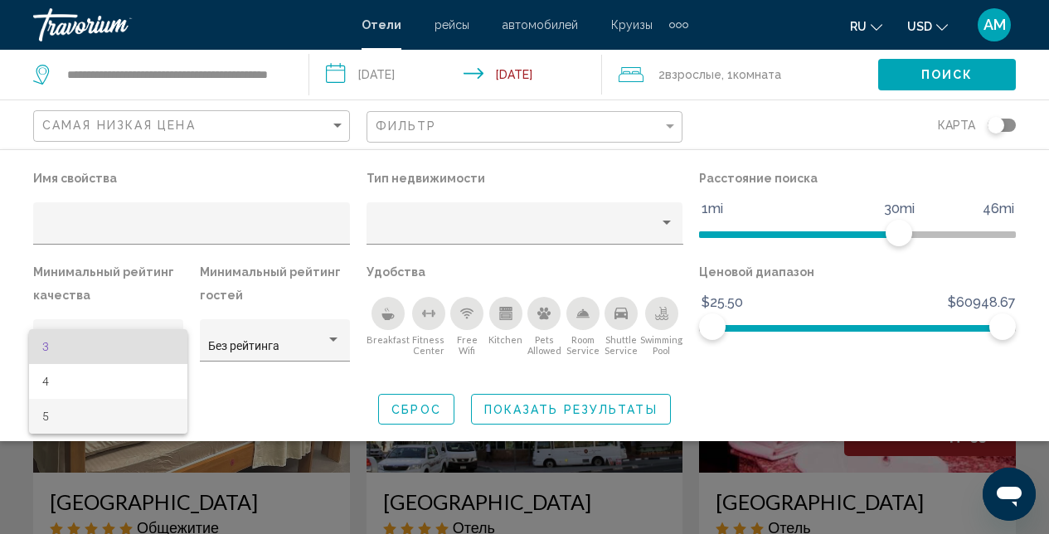
click at [108, 420] on span "5" at bounding box center [108, 416] width 133 height 35
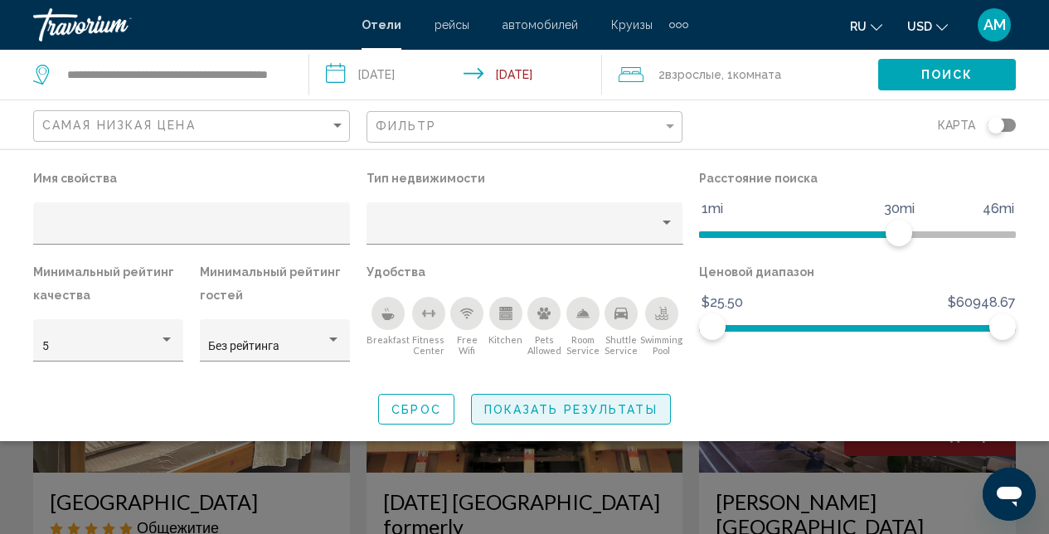
click at [596, 407] on span "Показать результаты" at bounding box center [570, 409] width 173 height 13
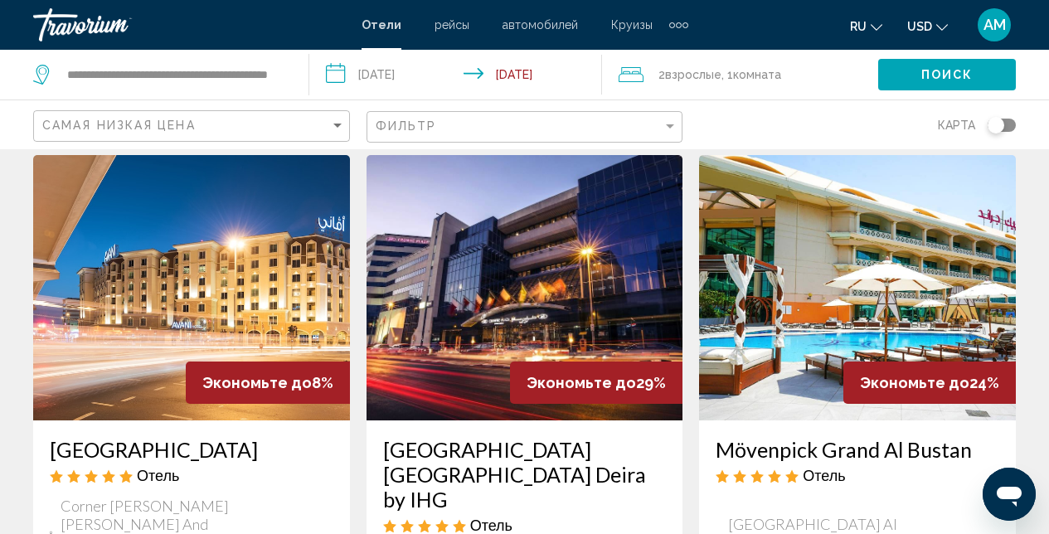
scroll to position [805, 0]
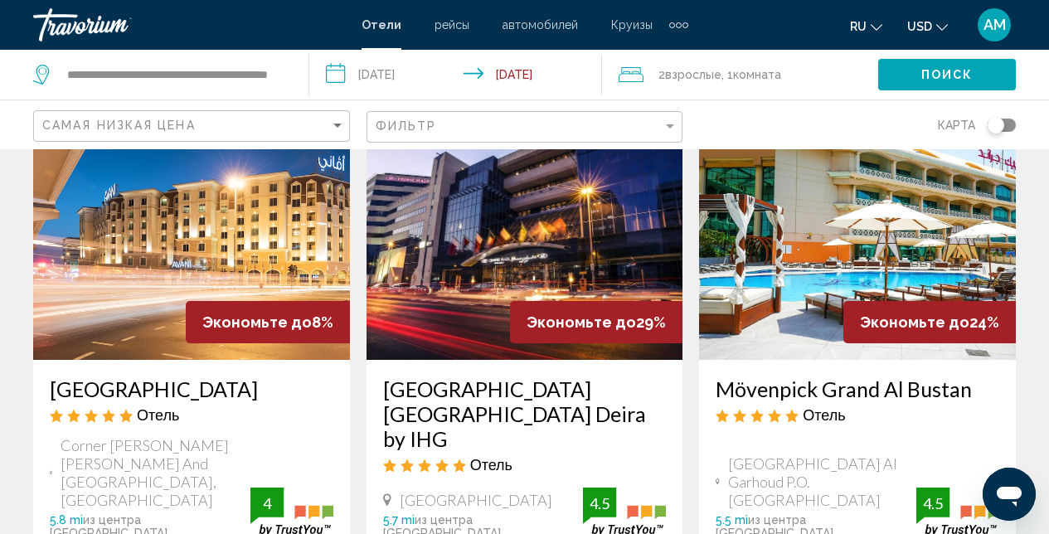
click at [261, 301] on div "Экономьте до 8%" at bounding box center [268, 322] width 164 height 42
click at [296, 301] on div "Экономьте до 8%" at bounding box center [268, 322] width 164 height 42
click at [298, 214] on img "Main content" at bounding box center [191, 227] width 317 height 265
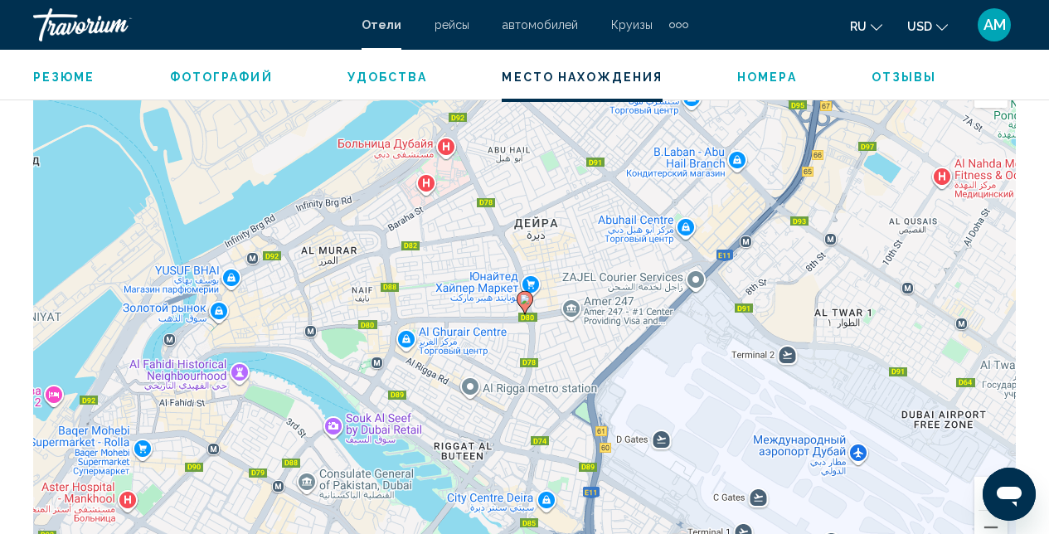
scroll to position [1841, 0]
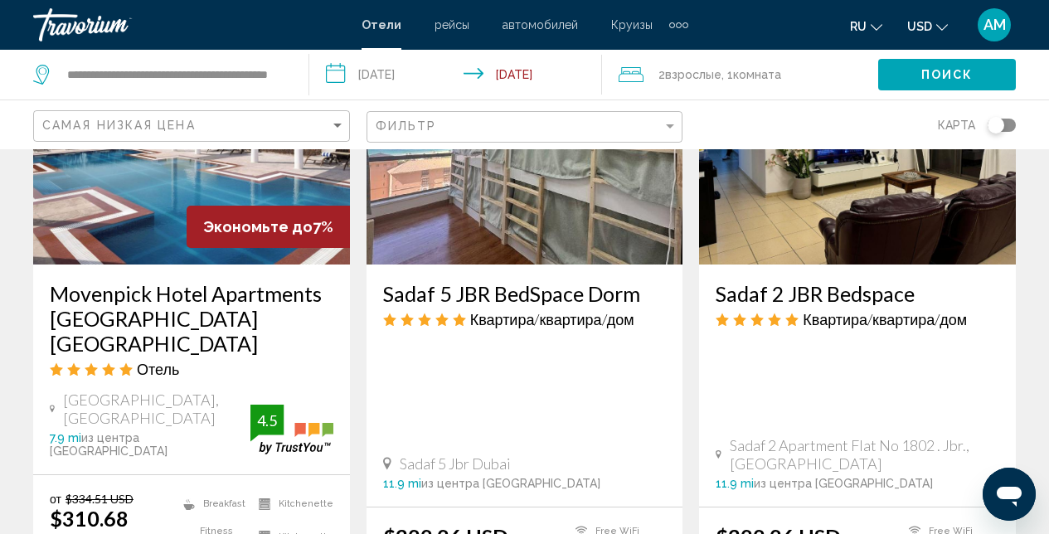
scroll to position [1581, 0]
